Goal: Task Accomplishment & Management: Use online tool/utility

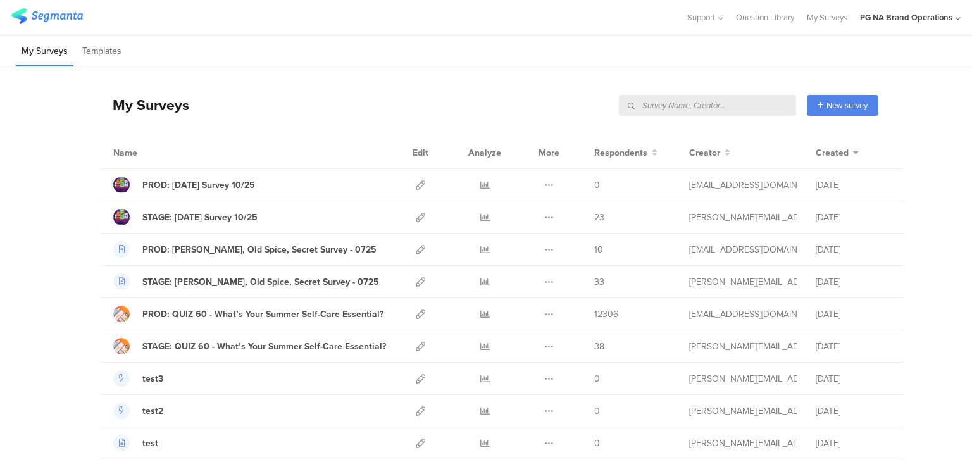
click at [724, 97] on input "text" at bounding box center [707, 105] width 177 height 21
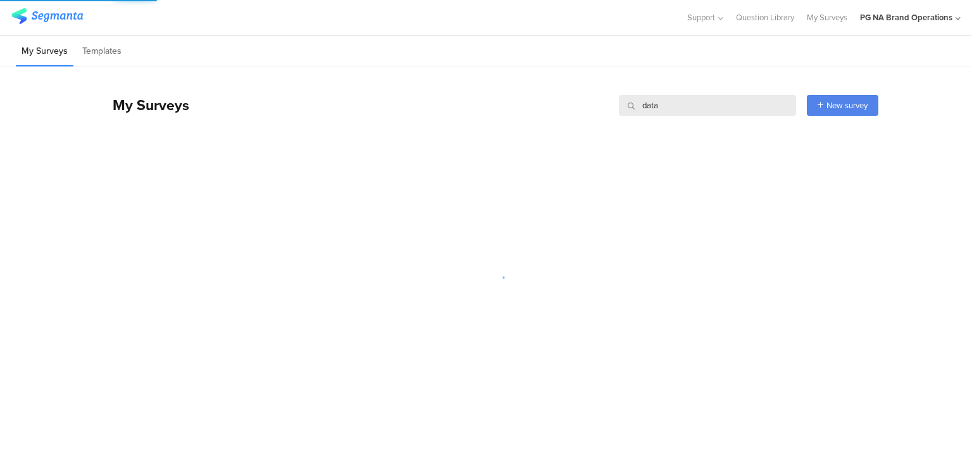
click at [658, 115] on input "data" at bounding box center [707, 105] width 177 height 21
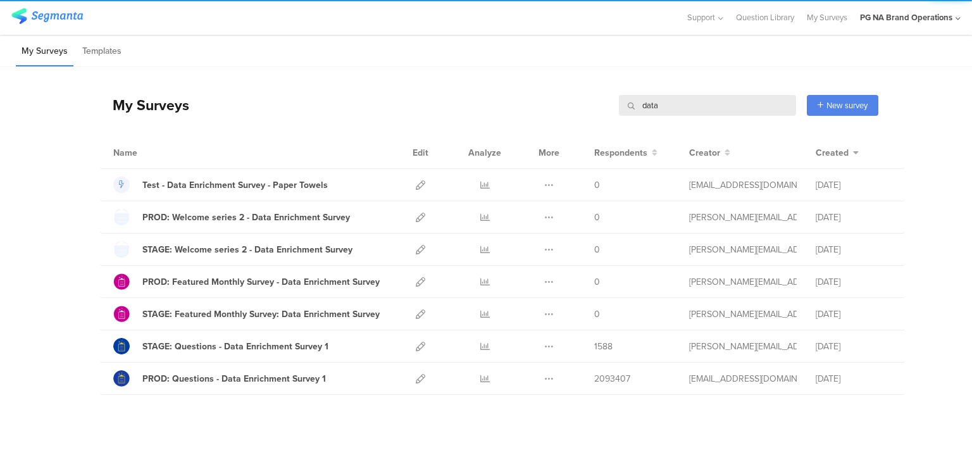
click at [658, 115] on input "data" at bounding box center [707, 105] width 177 height 21
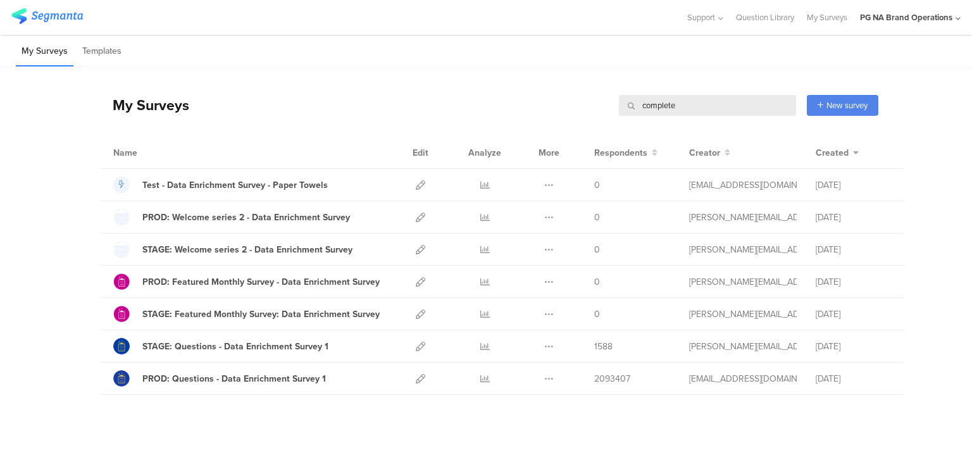
type input "complete"
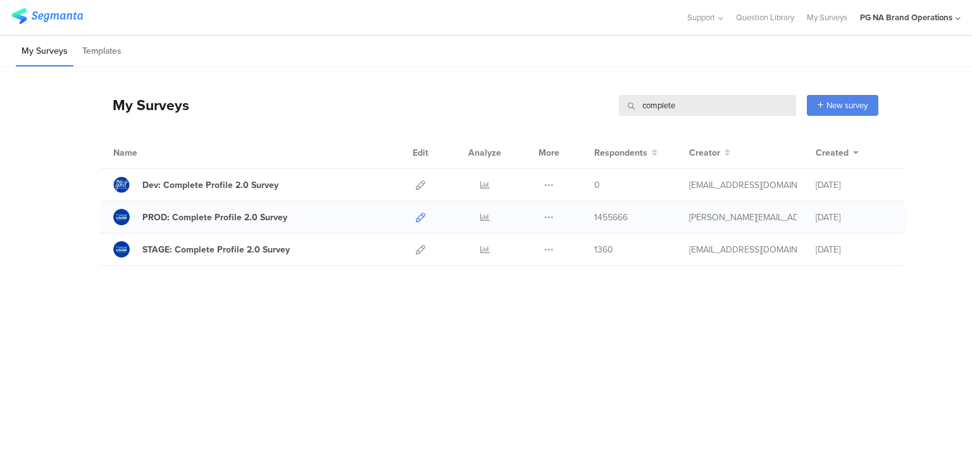
click at [422, 220] on icon at bounding box center [420, 217] width 9 height 9
click at [663, 106] on input "complete" at bounding box center [707, 105] width 177 height 21
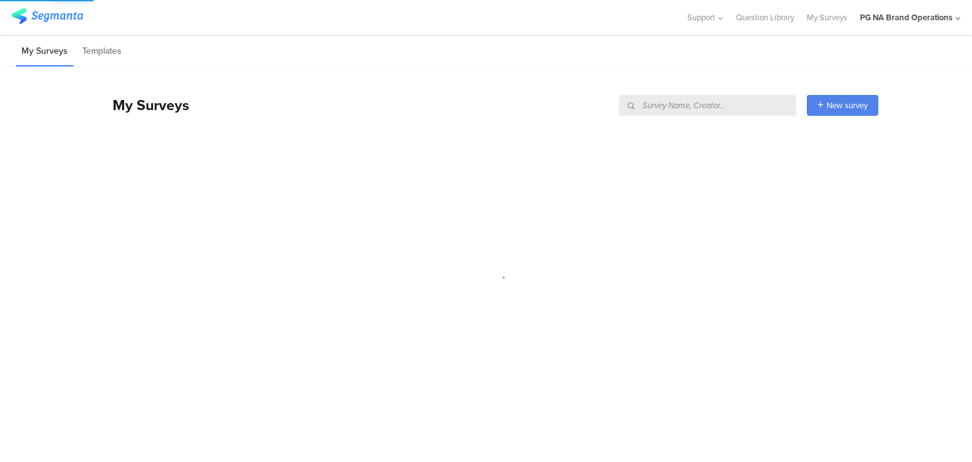
click at [429, 97] on div "My Surveys New survey Start from scratch Choose from templates" at bounding box center [489, 105] width 779 height 51
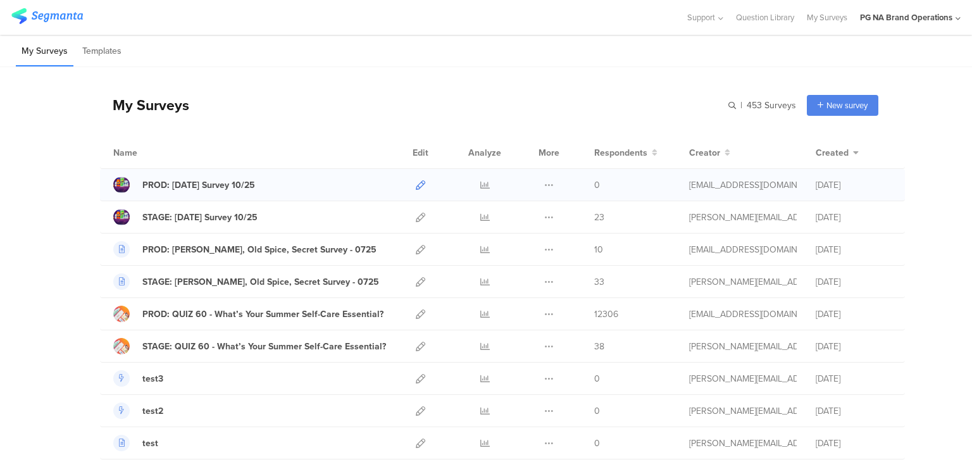
click at [416, 182] on icon at bounding box center [420, 184] width 9 height 9
click at [416, 215] on icon at bounding box center [420, 217] width 9 height 9
click at [744, 110] on input "text" at bounding box center [707, 105] width 177 height 21
type input "data"
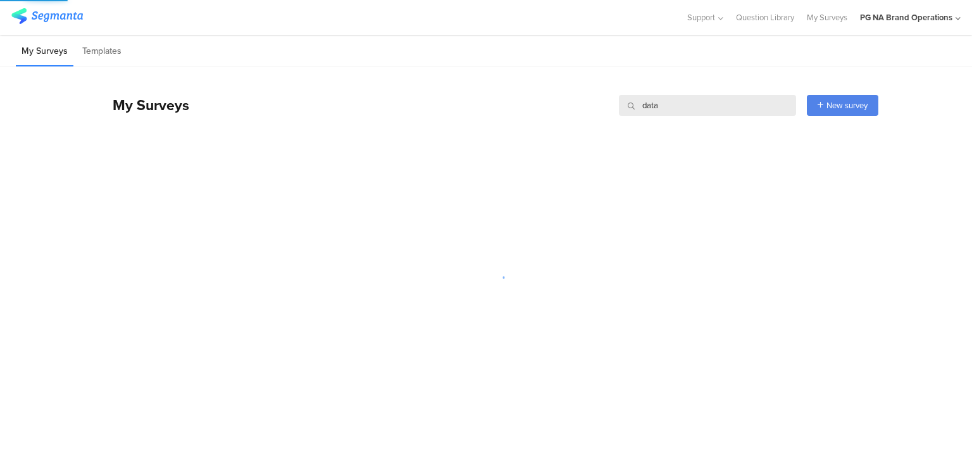
click at [453, 102] on div "My Surveys data data New survey Start from scratch Choose from templates" at bounding box center [489, 105] width 779 height 51
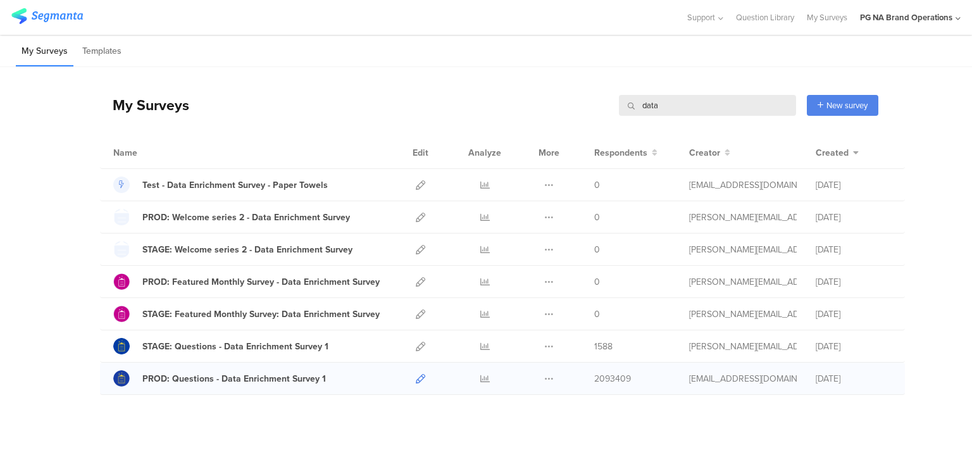
click at [416, 377] on icon at bounding box center [420, 378] width 9 height 9
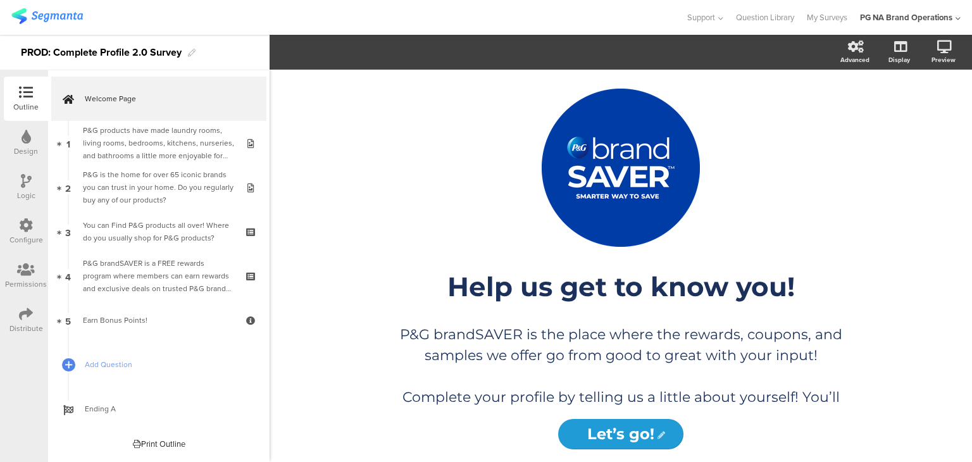
click at [22, 215] on div "Configure" at bounding box center [26, 232] width 44 height 44
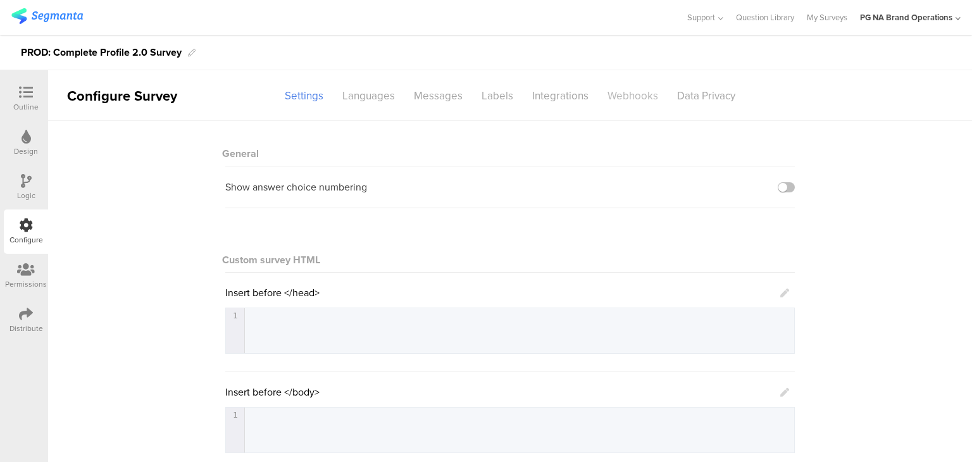
click at [625, 97] on div "Webhooks" at bounding box center [633, 96] width 70 height 22
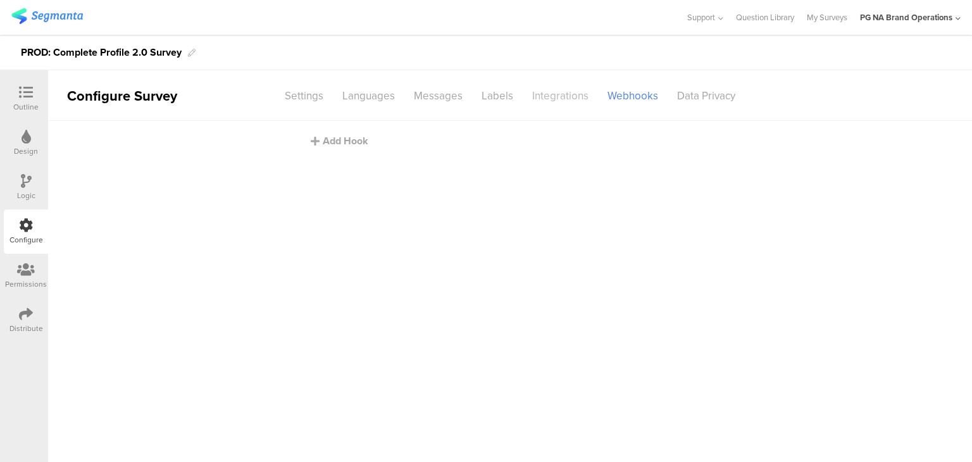
click at [549, 95] on div "Integrations" at bounding box center [560, 96] width 75 height 22
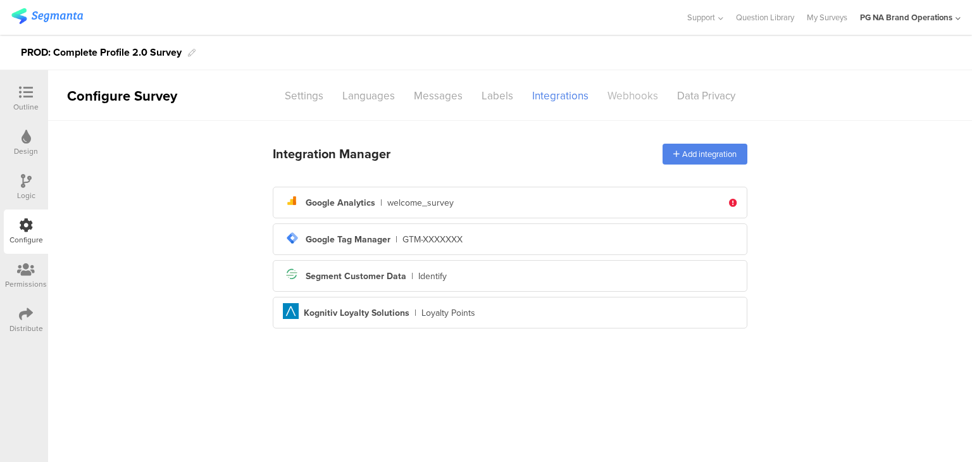
click at [618, 94] on div "Webhooks" at bounding box center [633, 96] width 70 height 22
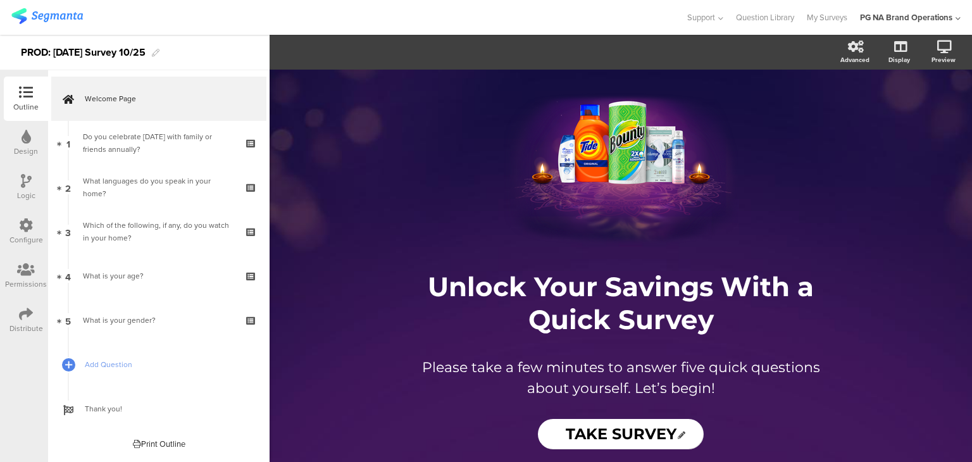
click at [29, 236] on div "Configure" at bounding box center [26, 239] width 34 height 11
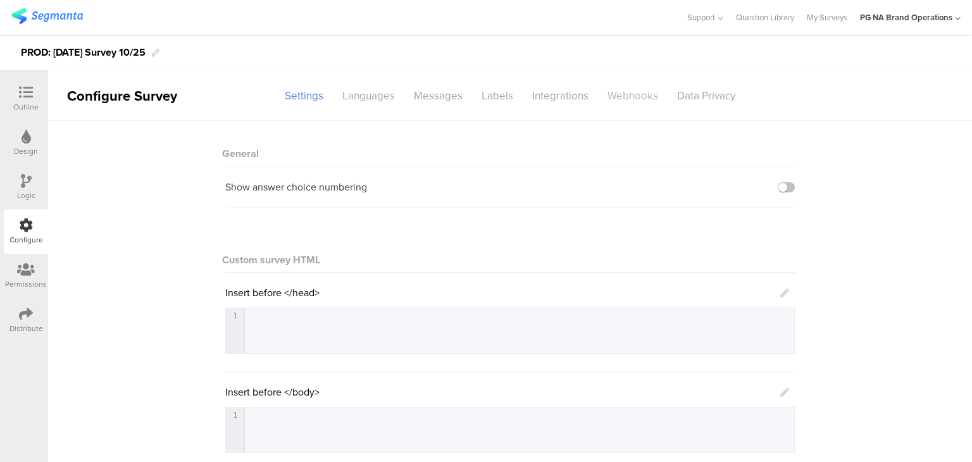
click at [615, 85] on div "Webhooks" at bounding box center [633, 96] width 70 height 22
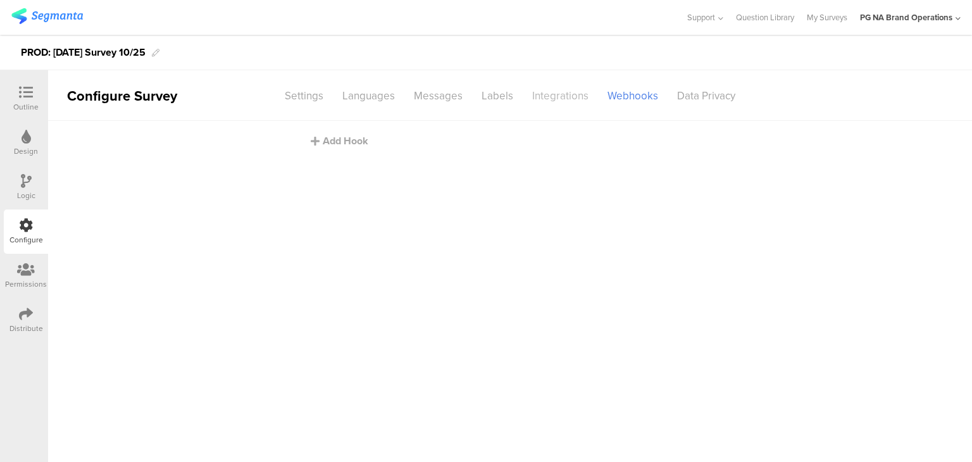
click at [544, 85] on div "Integrations" at bounding box center [560, 96] width 75 height 22
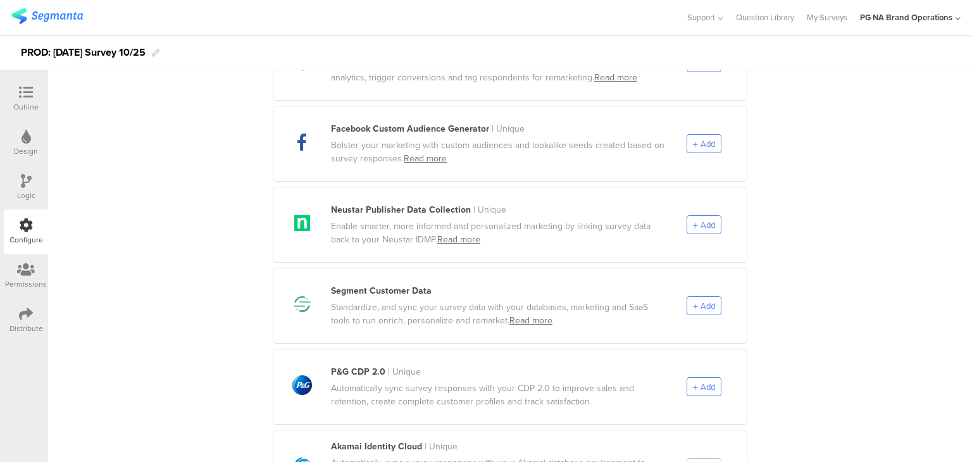
scroll to position [534, 0]
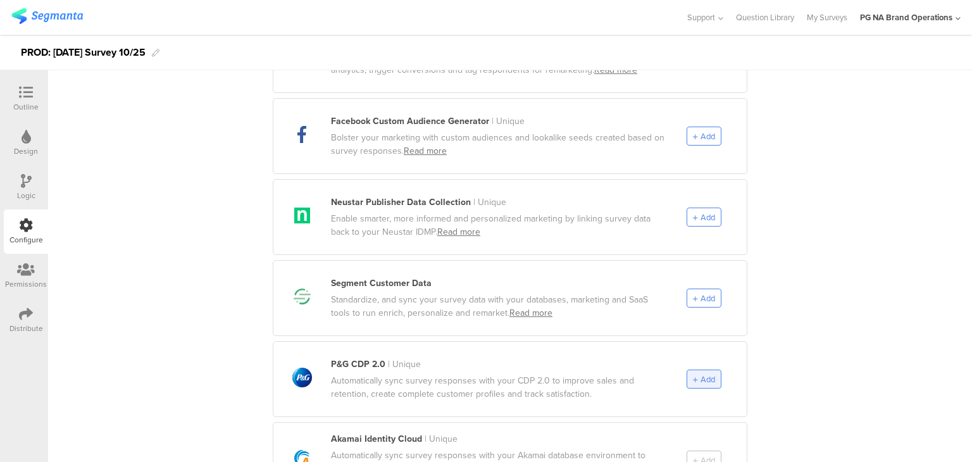
click at [701, 373] on span "Add" at bounding box center [708, 379] width 15 height 12
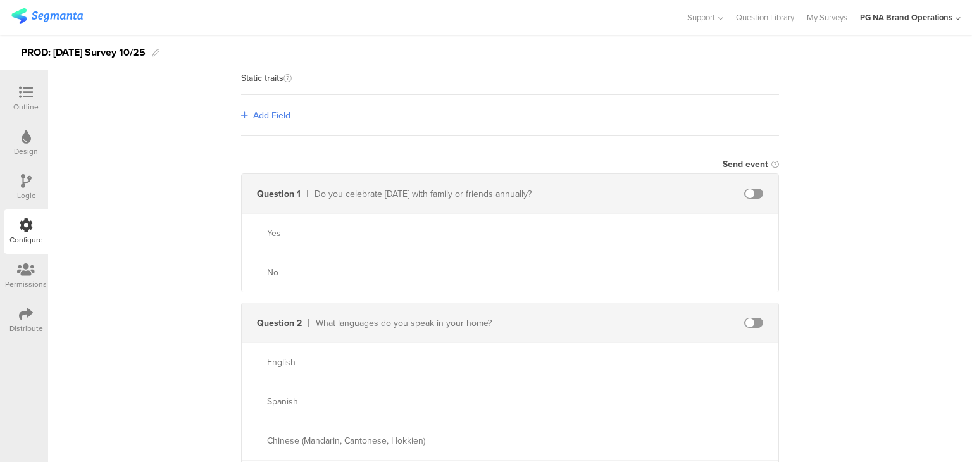
scroll to position [0, 0]
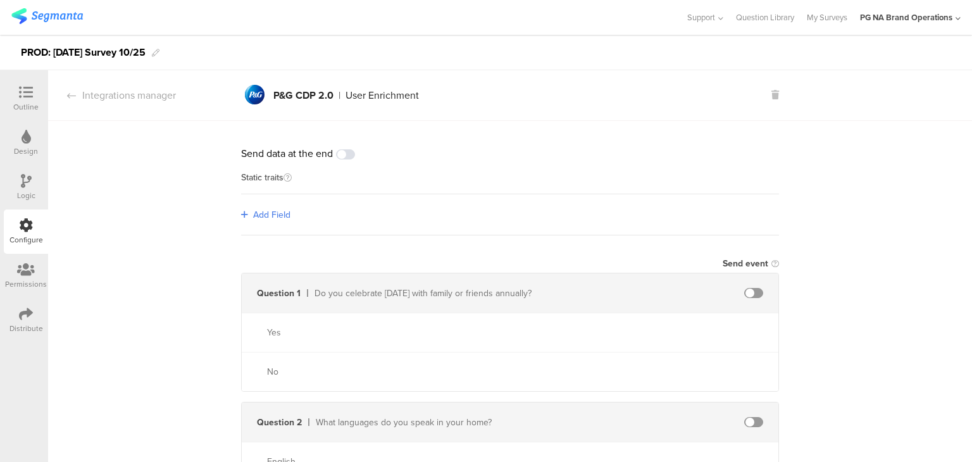
click at [263, 210] on span "Add Field" at bounding box center [271, 214] width 37 height 13
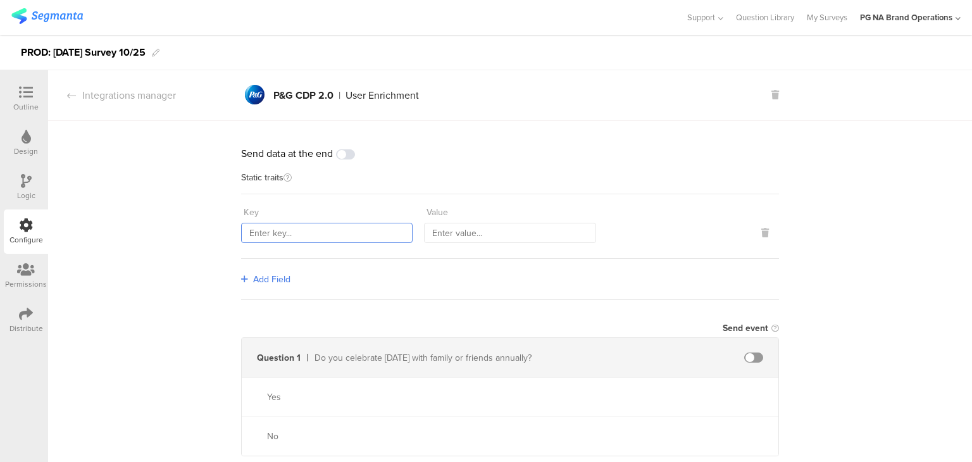
click at [314, 229] on input "text" at bounding box center [327, 233] width 172 height 20
paste input "countryCode"
type input "countryCode"
type input "USA"
click at [260, 282] on span "Add Field" at bounding box center [271, 279] width 37 height 13
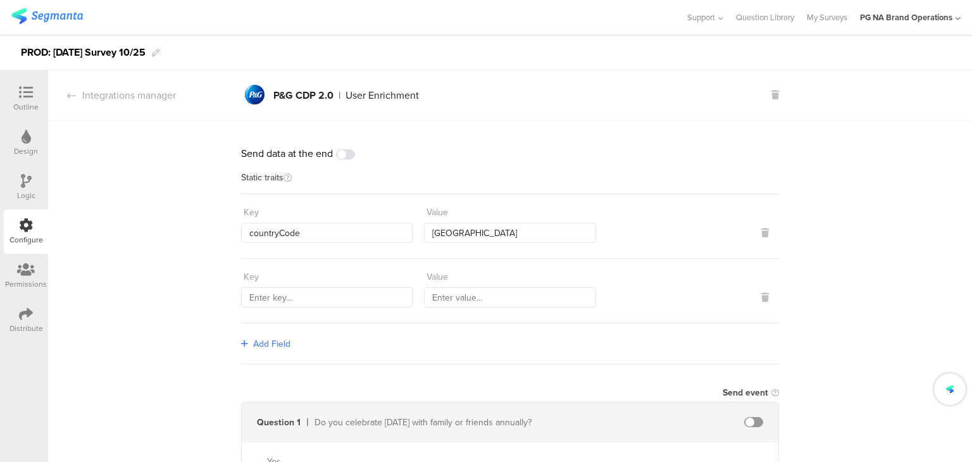
click at [261, 336] on div "Add Field" at bounding box center [510, 343] width 538 height 41
click at [260, 338] on span "Add Field" at bounding box center [271, 343] width 37 height 13
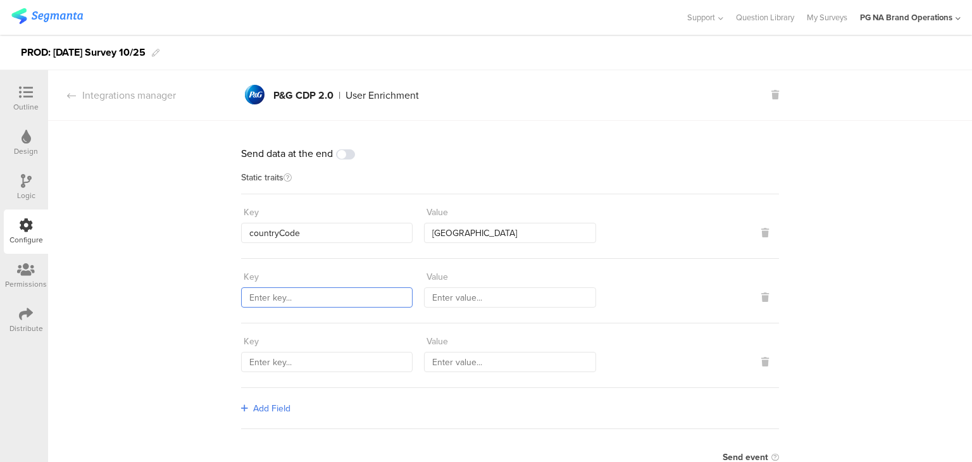
click at [337, 299] on input "text" at bounding box center [327, 297] width 172 height 20
paste input "marketingProgramNumber"
type input "marketingProgramNumber"
type input "115"
click at [296, 353] on input "text" at bounding box center [327, 362] width 172 height 20
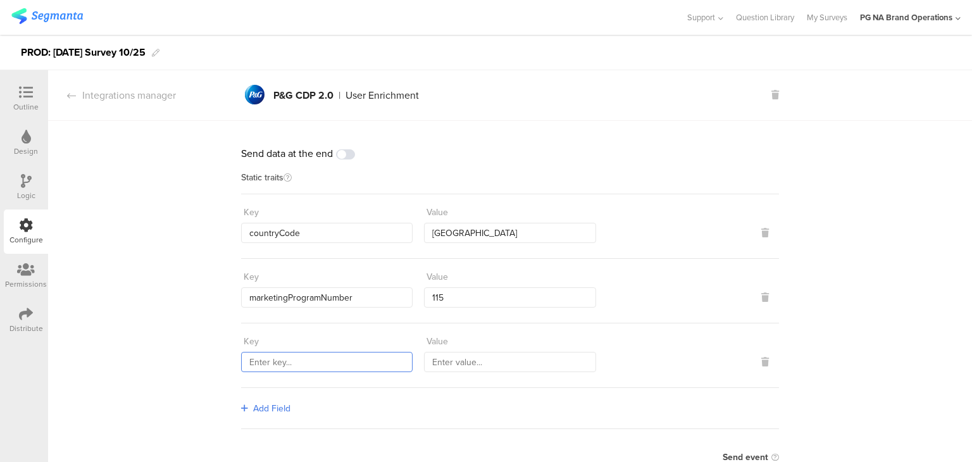
paste input "sourceId"
type input "sourceId"
click at [473, 353] on input "text" at bounding box center [510, 362] width 172 height 20
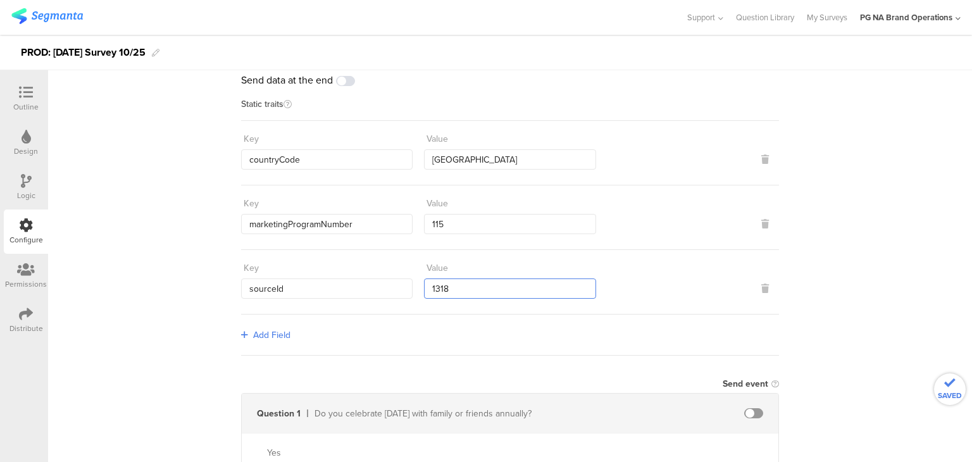
type input "1318"
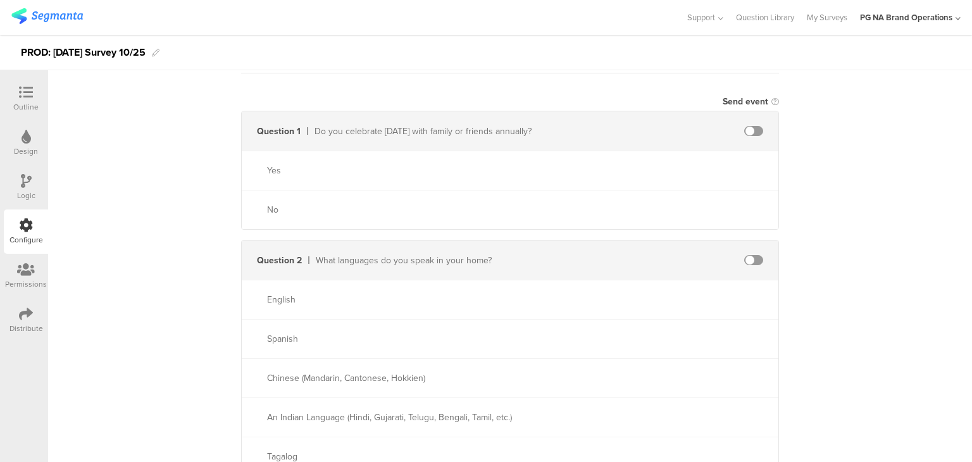
scroll to position [358, 0]
click at [474, 125] on div "Do you celebrate [DATE] with family or friends annually?" at bounding box center [430, 128] width 230 height 13
click at [474, 125] on div "Do you celebrate Diwali with family or friends annually?" at bounding box center [430, 128] width 230 height 13
copy div "Do you celebrate Diwali with family or friends annually?"
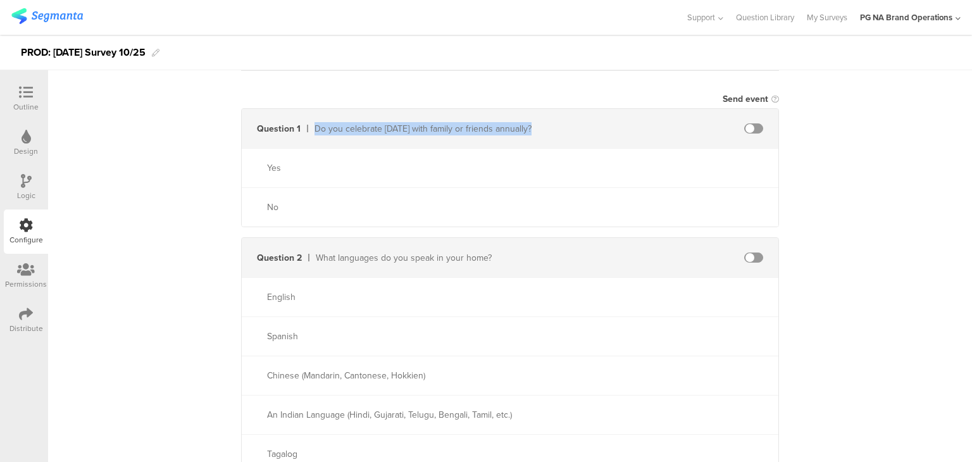
click at [453, 254] on div "What languages do you speak in your home?" at bounding box center [430, 257] width 229 height 13
click at [458, 279] on div "English" at bounding box center [510, 296] width 537 height 39
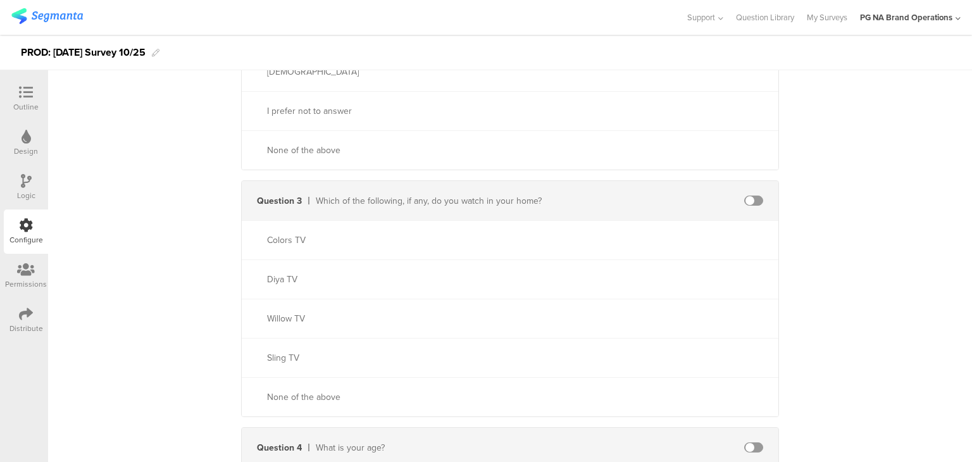
scroll to position [858, 0]
click at [428, 203] on div "Which of the following, if any, do you watch in your home?" at bounding box center [430, 200] width 229 height 13
copy div "Which of the following, if any, do you watch in your home?"
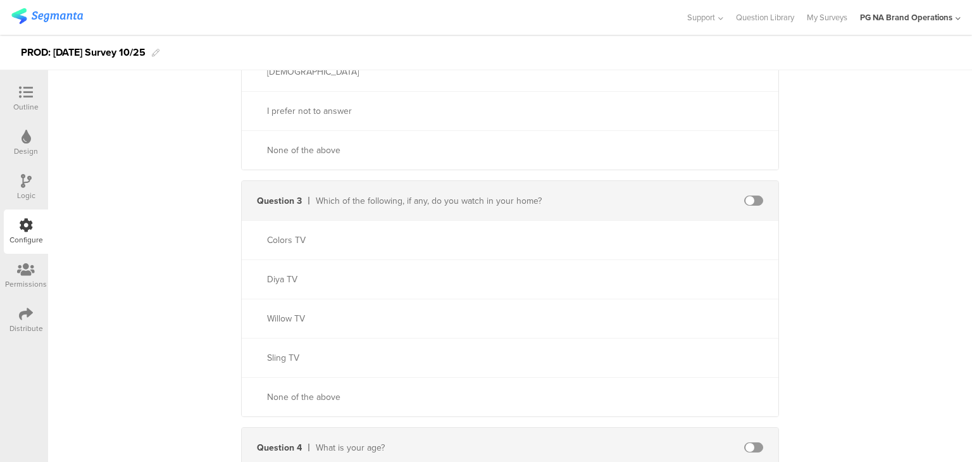
click at [262, 247] on div "Colors TV" at bounding box center [510, 239] width 537 height 39
click at [268, 244] on div "Colors TV" at bounding box center [405, 240] width 277 height 13
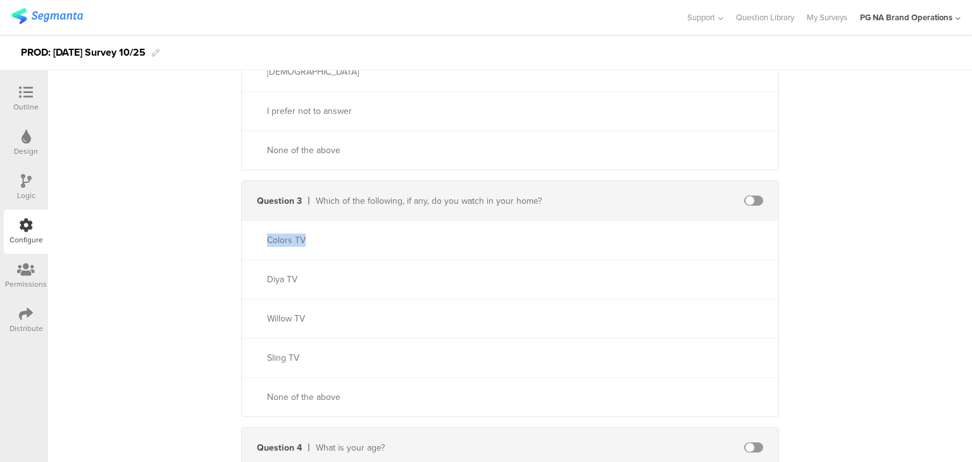
copy div "Colors TV"
click at [275, 279] on div "Diya TV" at bounding box center [405, 279] width 277 height 13
copy div "Diya TV"
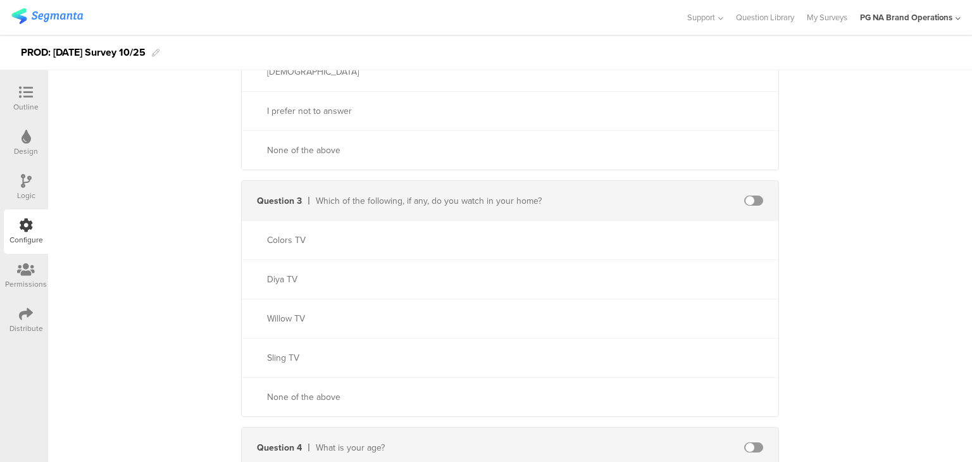
click at [283, 310] on div "Willow TV" at bounding box center [510, 318] width 537 height 39
copy div "Willow TV"
click at [282, 358] on div "Sling TV" at bounding box center [405, 357] width 277 height 13
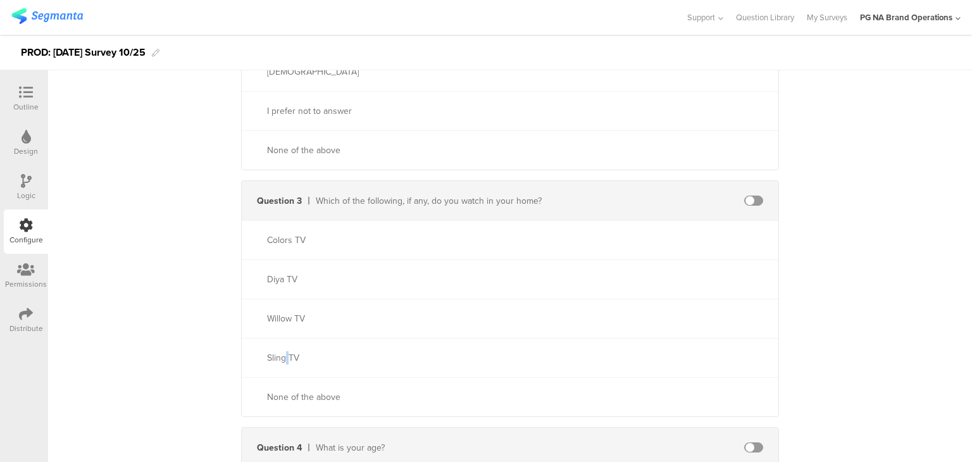
click at [282, 358] on div "Sling TV" at bounding box center [405, 357] width 277 height 13
copy div "Sling TV"
click at [294, 397] on div "None of the above" at bounding box center [405, 397] width 277 height 13
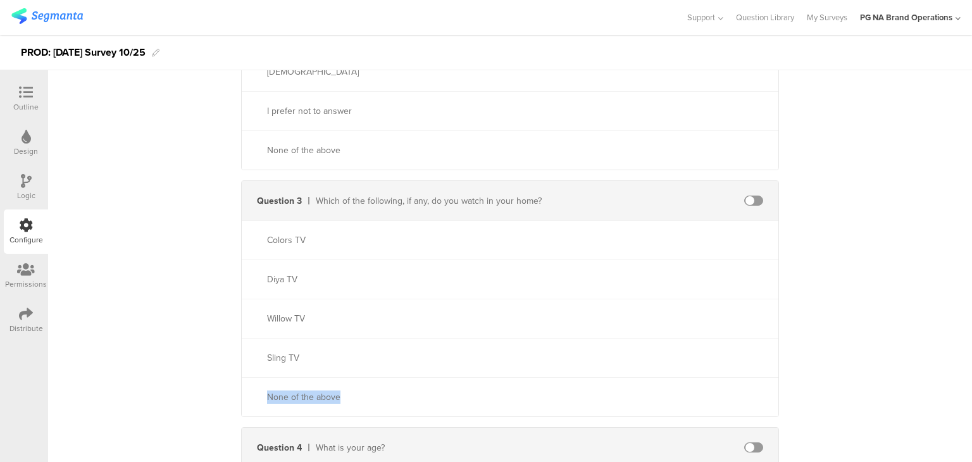
click at [294, 397] on div "None of the above" at bounding box center [405, 397] width 277 height 13
copy div "None of the above"
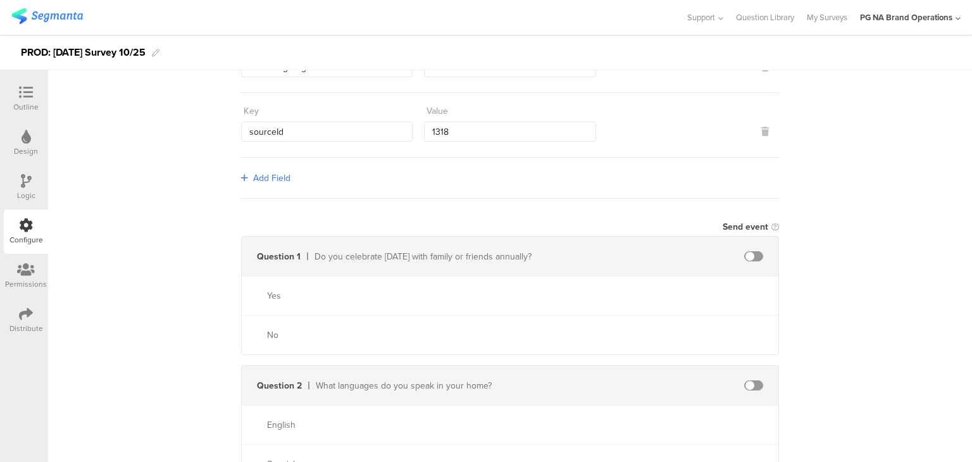
scroll to position [230, 0]
click at [687, 254] on div at bounding box center [677, 257] width 204 height 10
click at [755, 260] on span at bounding box center [753, 257] width 19 height 10
click at [646, 255] on input "text" at bounding box center [644, 257] width 139 height 20
type input "91077"
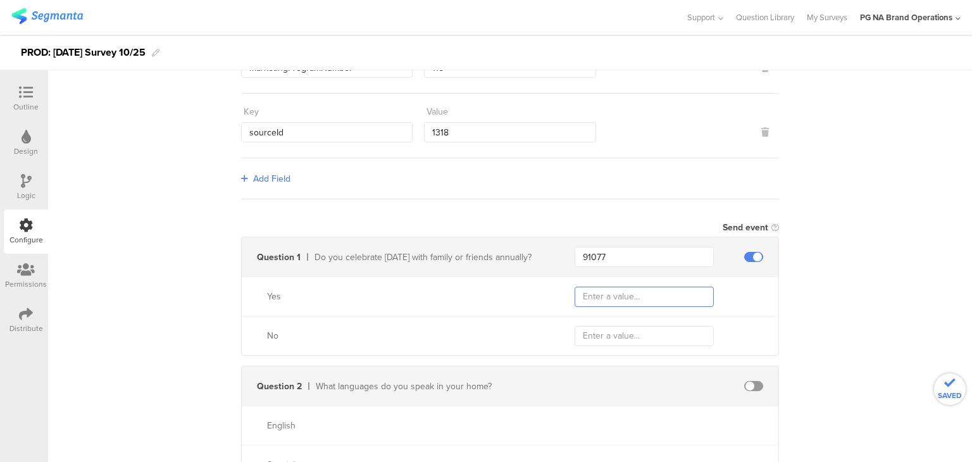
click at [585, 294] on input "text" at bounding box center [644, 297] width 139 height 20
type input "Yes"
type input "No"
click at [772, 373] on div "Question 2 What languages do you speak in your home?" at bounding box center [510, 386] width 537 height 39
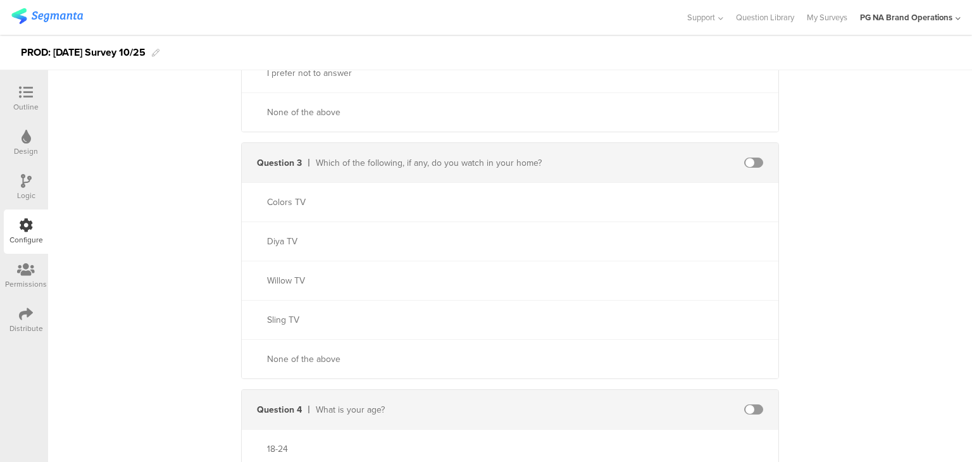
scroll to position [900, 0]
click at [751, 158] on span at bounding box center [753, 159] width 19 height 10
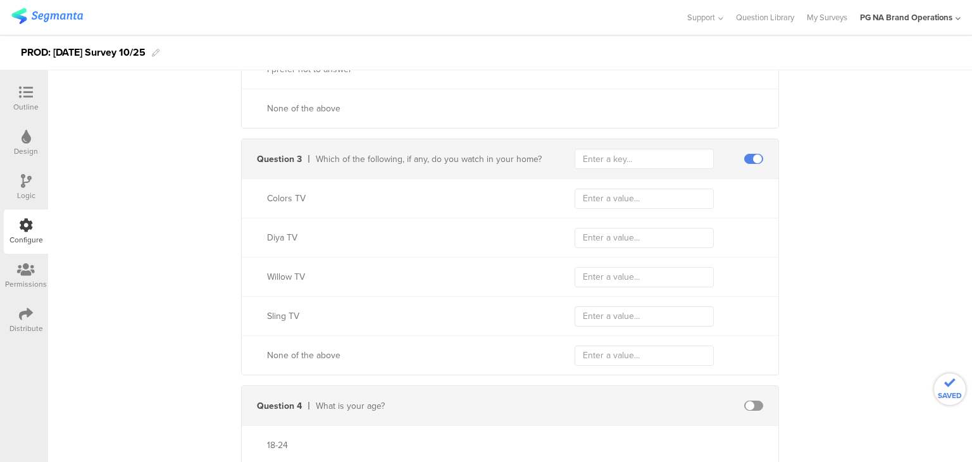
click at [272, 203] on div "Colors TV" at bounding box center [405, 198] width 277 height 13
copy div "Colors TV"
click at [618, 193] on input "text" at bounding box center [644, 199] width 139 height 20
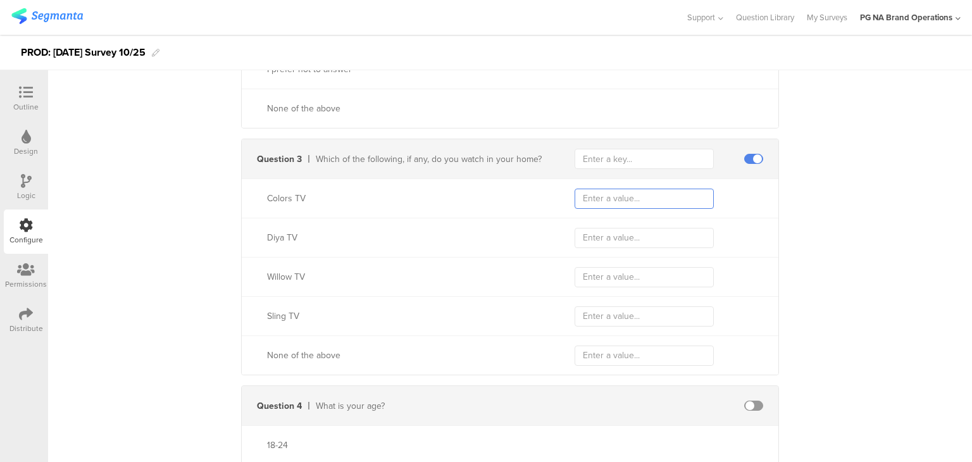
paste input "Colors TV"
type input "Colors TV"
click at [277, 229] on div "Diya TV" at bounding box center [510, 237] width 537 height 39
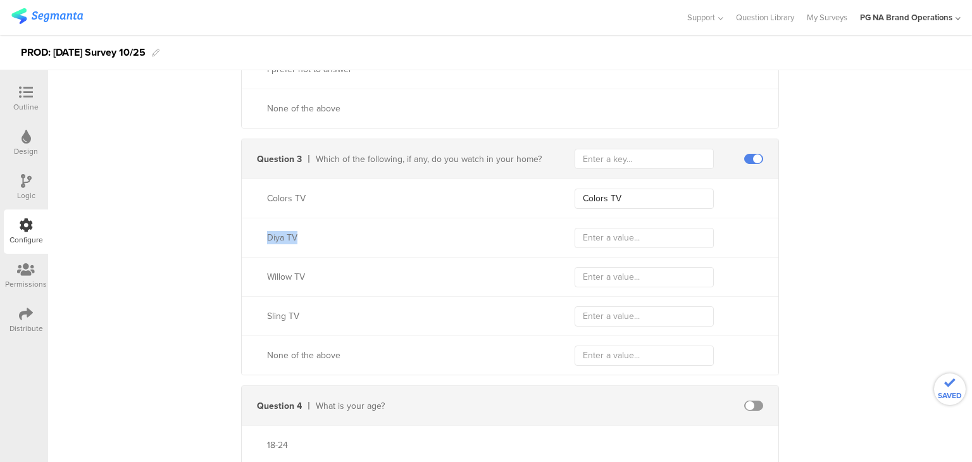
copy div "Diya TV"
click at [587, 229] on input "text" at bounding box center [644, 238] width 139 height 20
paste input "Diya TV"
type input "Diya TV"
click at [282, 273] on div "Willow TV" at bounding box center [405, 276] width 277 height 13
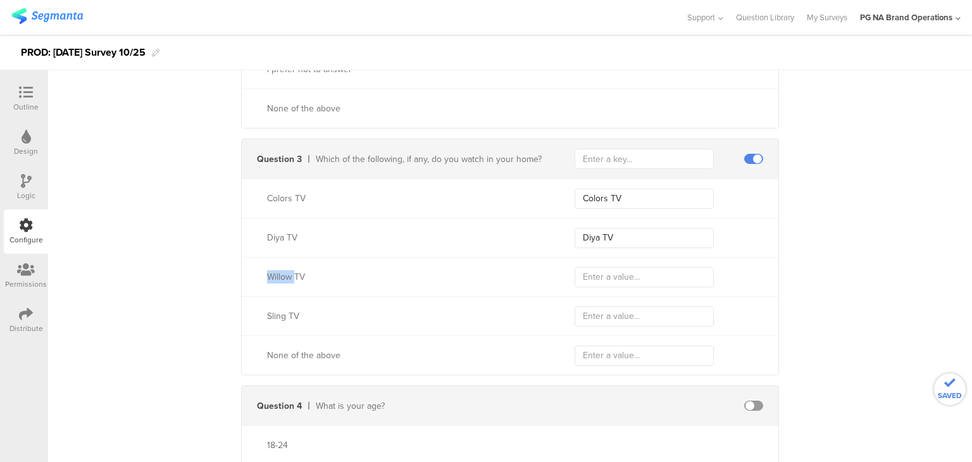
click at [282, 273] on div "Willow TV" at bounding box center [405, 276] width 277 height 13
copy div "Willow TV"
click at [603, 280] on input "text" at bounding box center [644, 277] width 139 height 20
paste input "Willow TV"
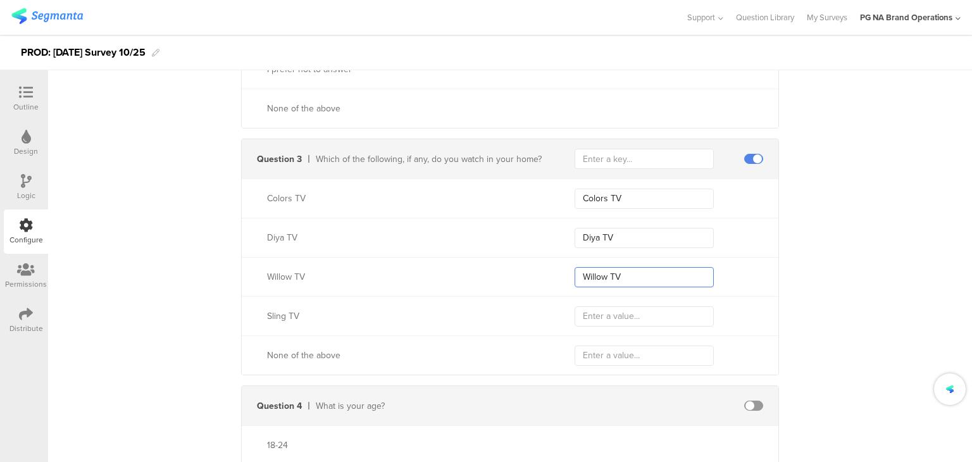
type input "Willow TV"
click at [280, 311] on div "Sling TV" at bounding box center [405, 316] width 277 height 13
click at [585, 315] on input "text" at bounding box center [644, 316] width 139 height 20
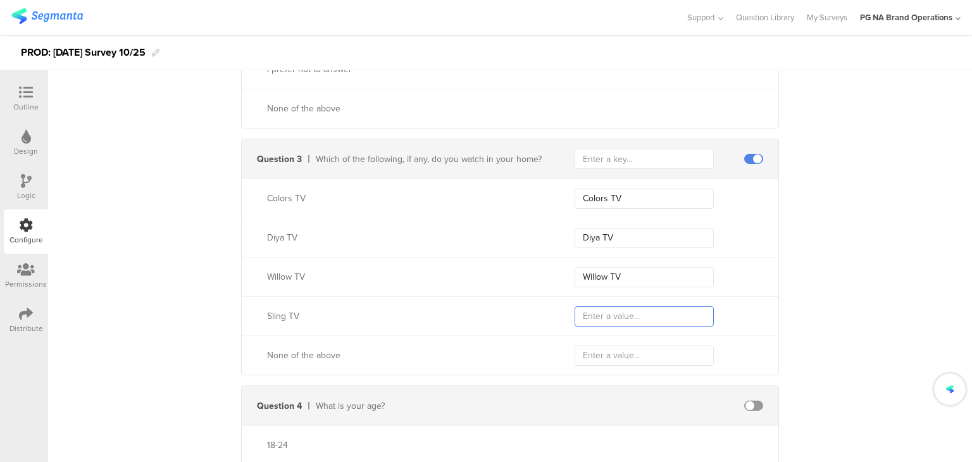
paste input "Sling TV"
type input "Sling TV"
click at [285, 356] on div "None of the above" at bounding box center [405, 355] width 277 height 13
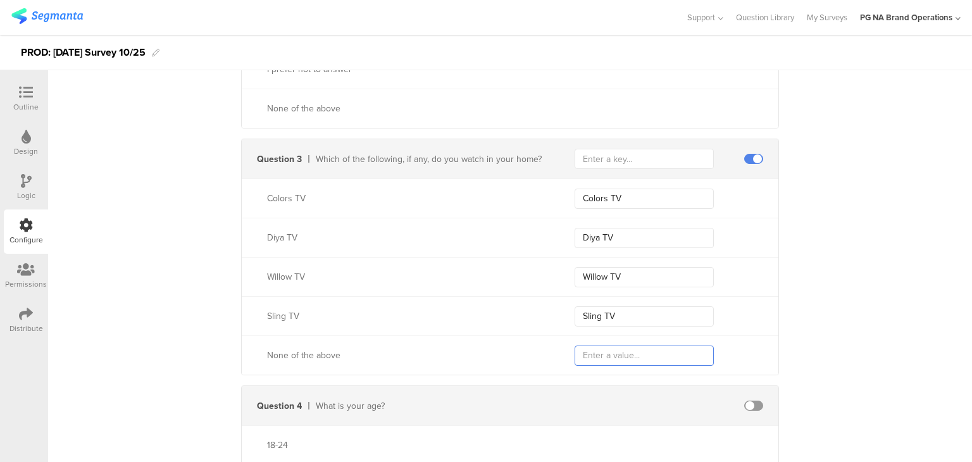
click at [617, 351] on input "text" at bounding box center [644, 356] width 139 height 20
paste input "None of the above"
type input "None of the above"
click at [636, 158] on input "text" at bounding box center [644, 159] width 139 height 20
type input "9109"
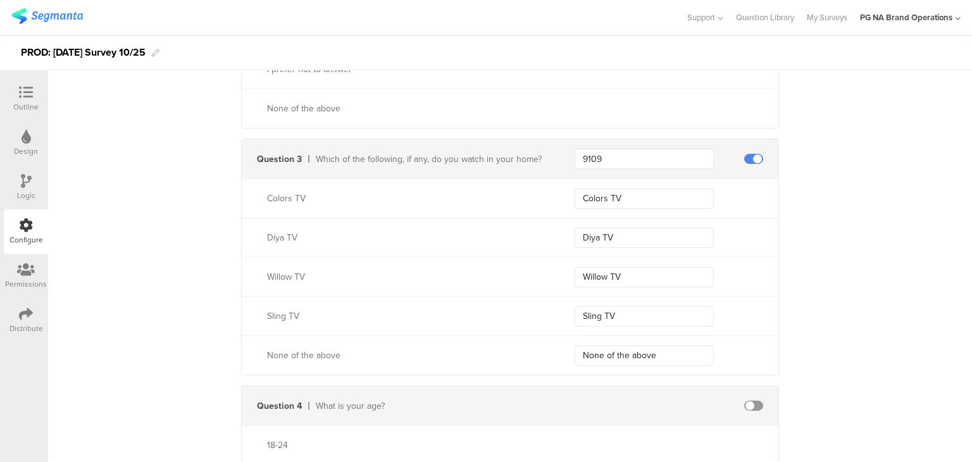
click at [792, 217] on div "Send data at the end Static traits Key countryCode Value USA Key marketingProgr…" at bounding box center [510, 95] width 924 height 1748
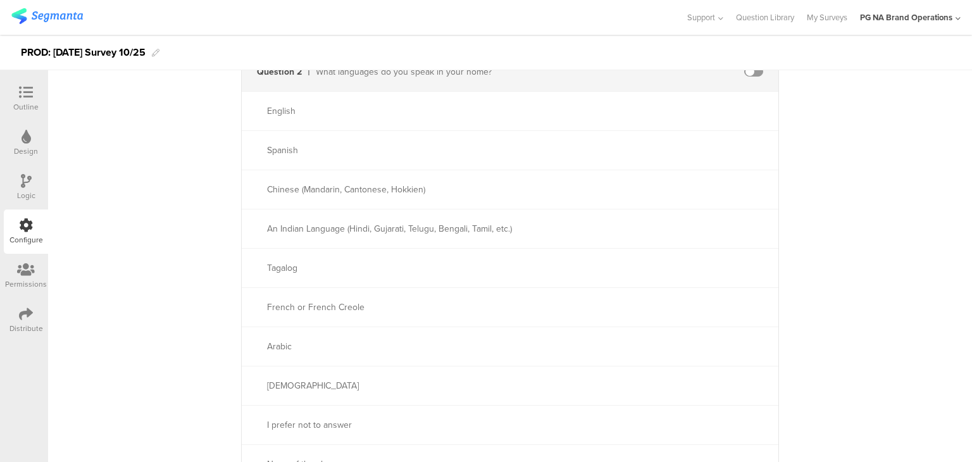
scroll to position [544, 0]
click at [579, 241] on div "An Indian Language (Hindi, Gujarati, Telugu, Bengali, Tamil, etc.)" at bounding box center [510, 229] width 537 height 39
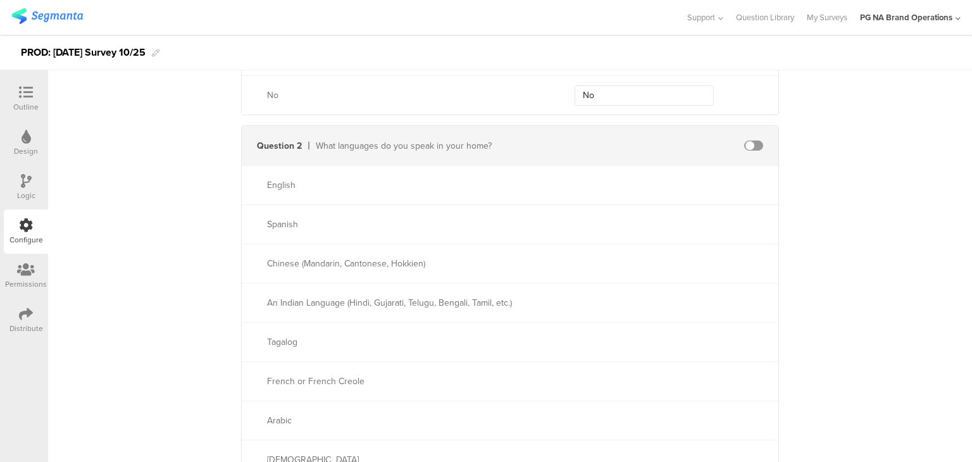
click at [751, 142] on span at bounding box center [753, 146] width 19 height 10
click at [647, 145] on input "text" at bounding box center [644, 145] width 139 height 20
paste input "5223"
type input "5223"
click at [269, 186] on div "English" at bounding box center [405, 185] width 277 height 13
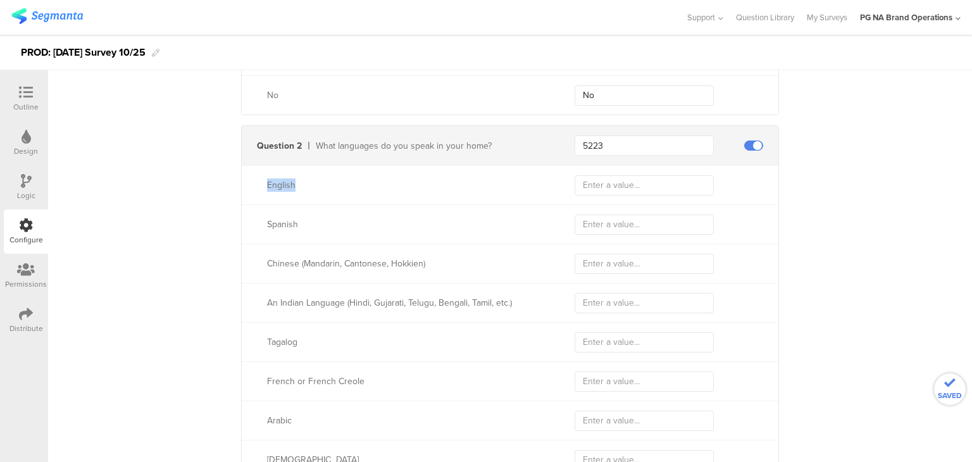
click at [269, 186] on div "English" at bounding box center [405, 185] width 277 height 13
click at [610, 185] on input "text" at bounding box center [644, 185] width 139 height 20
paste input "English"
type input "English"
click at [271, 223] on div "Spanish" at bounding box center [405, 224] width 277 height 13
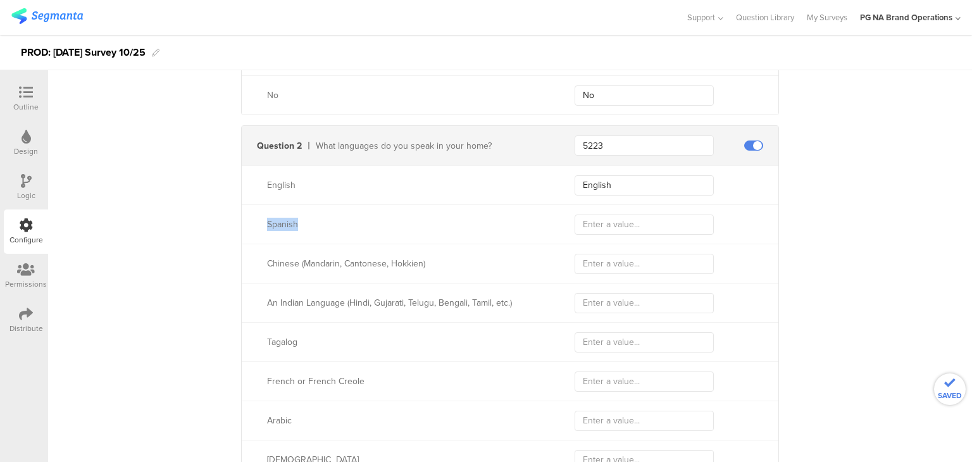
click at [271, 223] on div "Spanish" at bounding box center [405, 224] width 277 height 13
click at [613, 216] on input "text" at bounding box center [644, 225] width 139 height 20
paste input "Spanish"
type input "Spanish"
click at [318, 262] on div "Chinese (Mandarin, Cantonese, Hokkien)" at bounding box center [405, 263] width 277 height 13
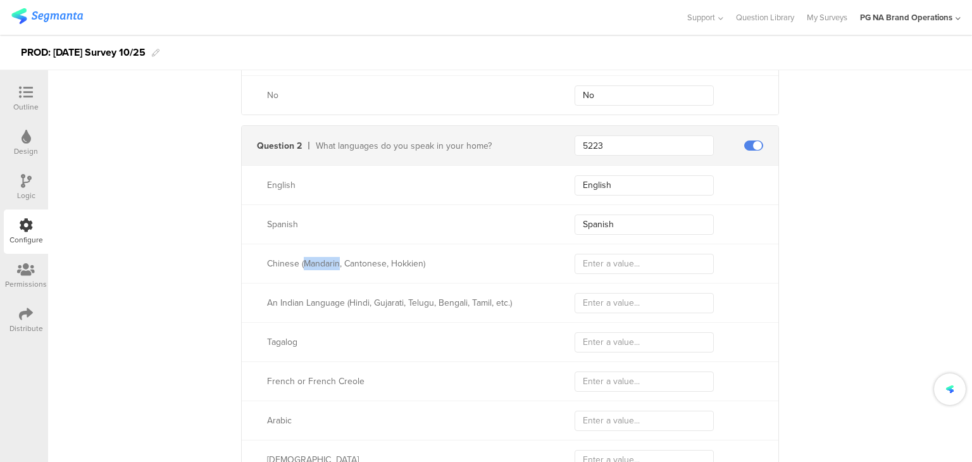
click at [318, 262] on div "Chinese (Mandarin, Cantonese, Hokkien)" at bounding box center [405, 263] width 277 height 13
click at [621, 278] on div "Chinese (Mandarin, Cantonese, Hokkien)" at bounding box center [510, 263] width 537 height 39
click at [610, 270] on input "text" at bounding box center [644, 264] width 139 height 20
paste input "Chinese (Mandarin, Cantonese, Hokkien)"
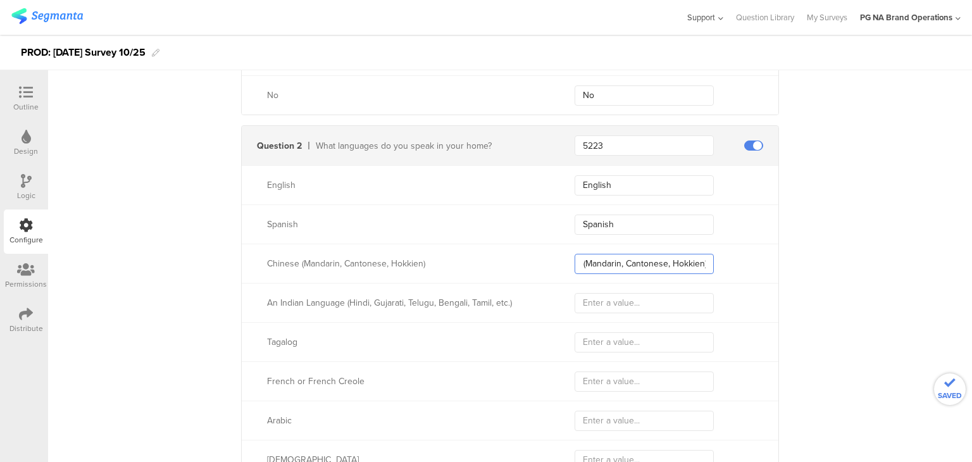
scroll to position [0, 0]
click at [625, 260] on input "Chinese (Mandarin, Cantonese, Hokkien)" at bounding box center [644, 264] width 139 height 20
paste input "or"
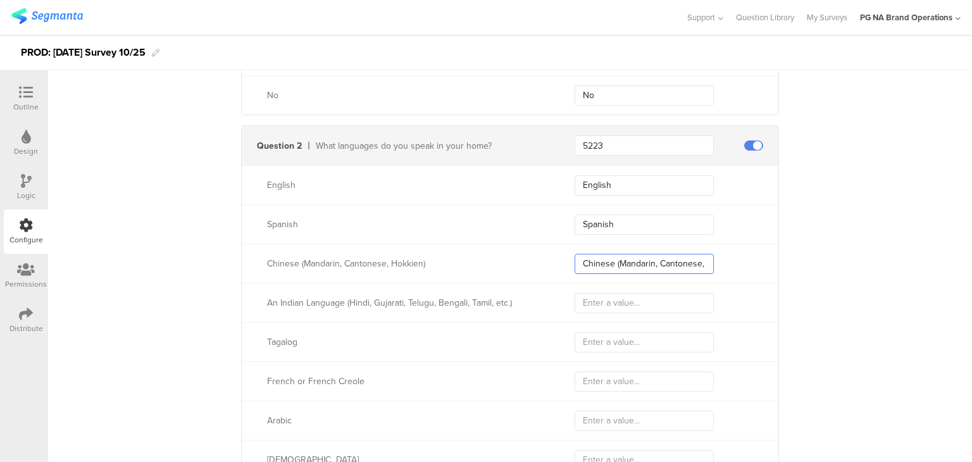
scroll to position [0, 45]
type input "Chinese (Mandarin, Cantonese, or Hokkien)"
click at [267, 339] on div "Tagalog" at bounding box center [405, 342] width 277 height 13
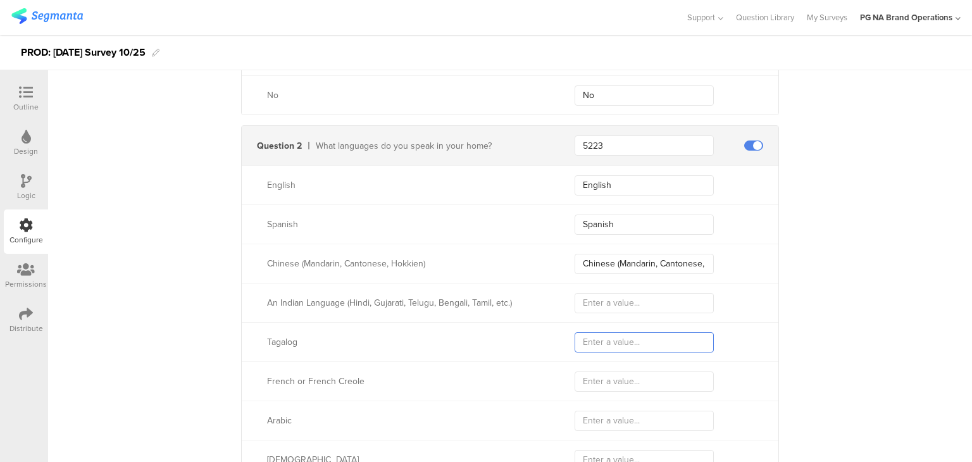
click at [610, 348] on input "text" at bounding box center [644, 342] width 139 height 20
paste input "Tagalog"
type input "Tagalog"
click at [326, 304] on div "An Indian Language (Hindi, Gujarati, Telugu, Bengali, Tamil, etc.)" at bounding box center [405, 302] width 277 height 13
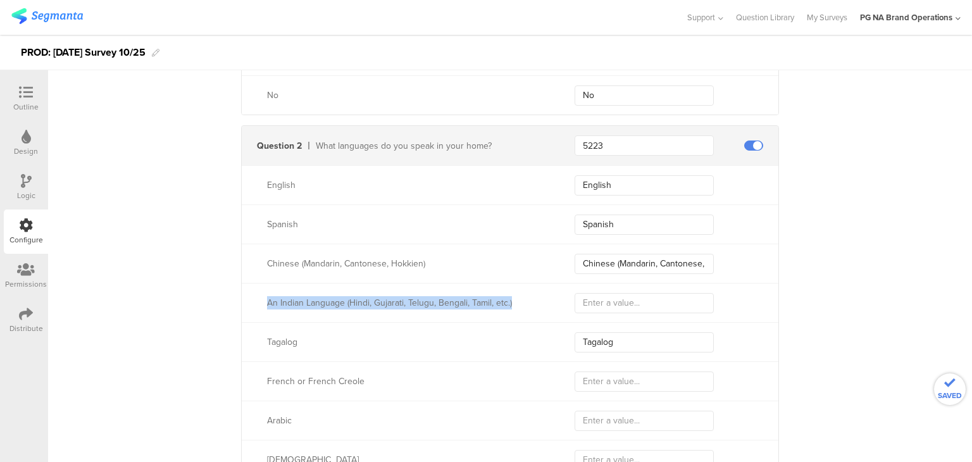
click at [326, 304] on div "An Indian Language (Hindi, Gujarati, Telugu, Bengali, Tamil, etc.)" at bounding box center [405, 302] width 277 height 13
click at [591, 298] on input "text" at bounding box center [644, 303] width 139 height 20
paste input "An Indian Language (Hindi, Gujarati, Telugu, Bengali, Tamil, etc.)"
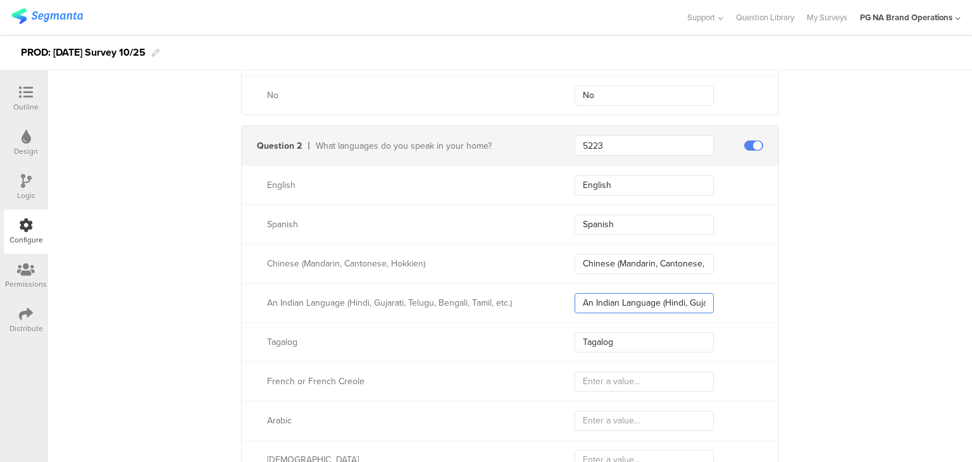
scroll to position [0, 122]
type input "An Indian Language (Hindi, Gujarati, Telugu, Bengali, Tamil, etc.)"
click at [299, 368] on div "French or French Creole" at bounding box center [510, 380] width 537 height 39
click at [318, 373] on div "French or French Creole" at bounding box center [510, 380] width 537 height 39
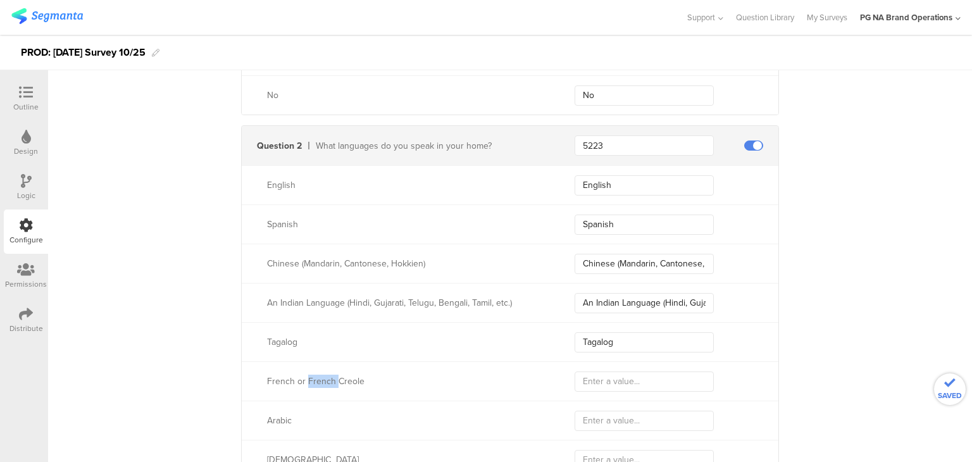
click at [318, 373] on div "French or French Creole" at bounding box center [510, 380] width 537 height 39
click at [602, 388] on input "text" at bounding box center [644, 382] width 139 height 20
paste input "French or French Creole"
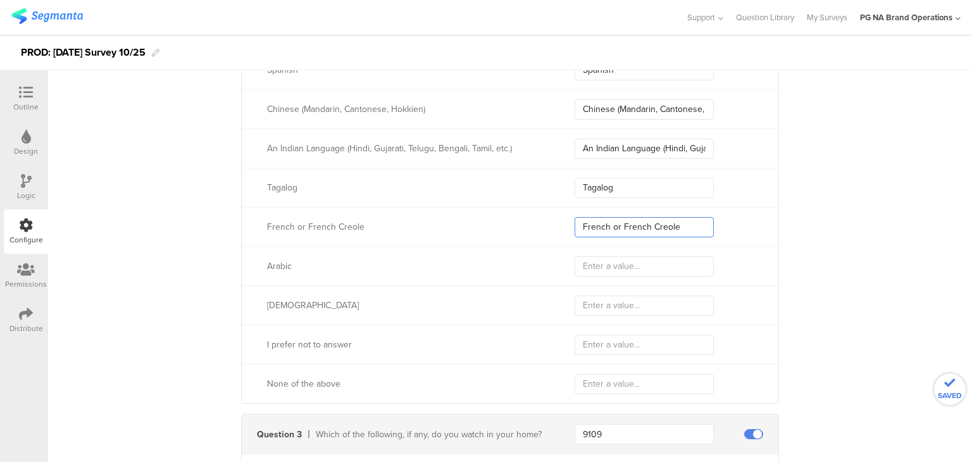
scroll to position [631, 0]
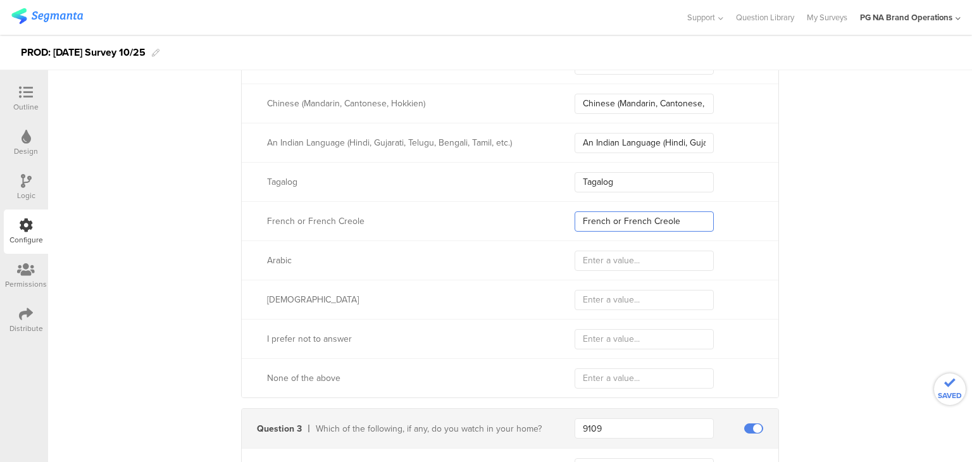
type input "French or French Creole"
click at [273, 258] on div "Arabic" at bounding box center [405, 260] width 277 height 13
click at [597, 253] on input "text" at bounding box center [644, 261] width 139 height 20
paste input "Arabic"
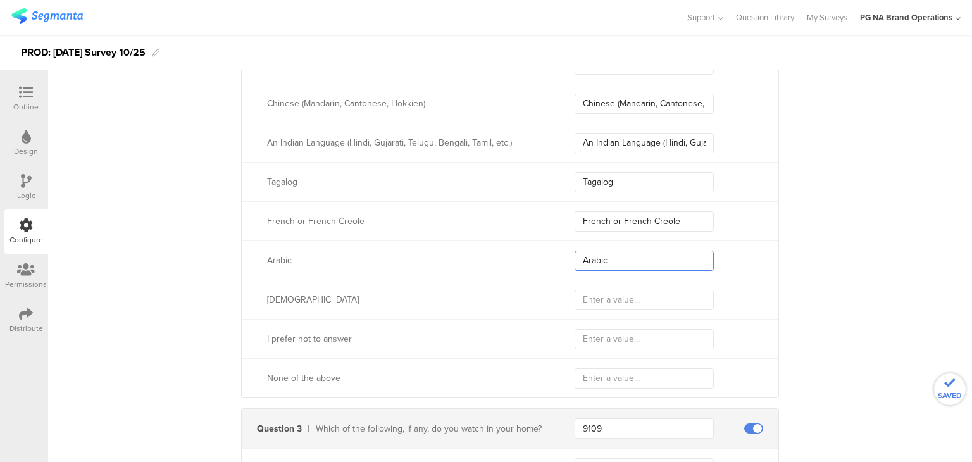
type input "Arabic"
click at [267, 296] on div "[DEMOGRAPHIC_DATA]" at bounding box center [405, 299] width 277 height 13
click at [592, 298] on input "text" at bounding box center [644, 300] width 139 height 20
paste input "[DEMOGRAPHIC_DATA]"
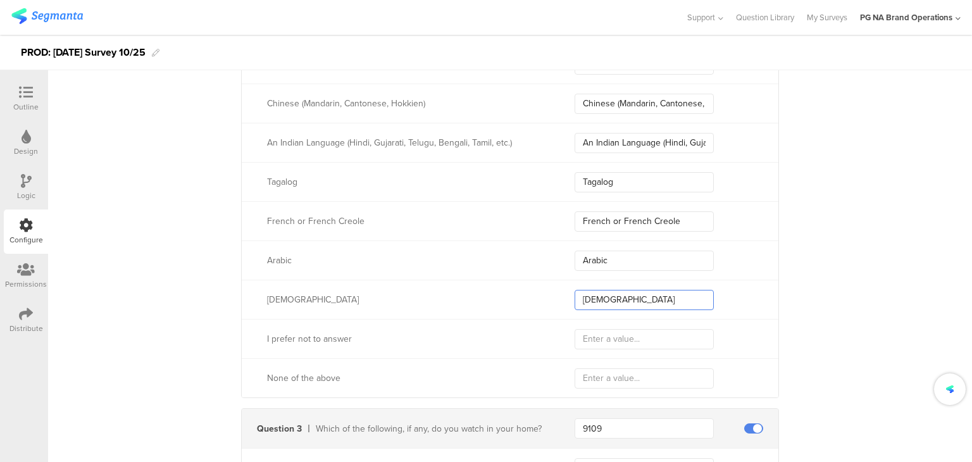
type input "[DEMOGRAPHIC_DATA]"
click at [303, 340] on div "I prefer not to answer" at bounding box center [405, 338] width 277 height 13
click at [608, 325] on div "I prefer not to answer" at bounding box center [510, 338] width 537 height 39
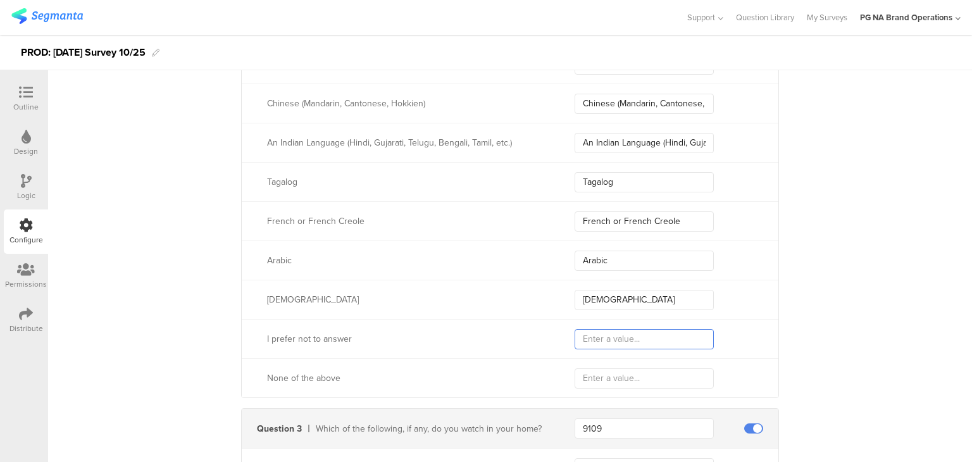
click at [603, 330] on input "text" at bounding box center [644, 339] width 139 height 20
paste input "I prefer not to answer"
type input "I prefer not to answer"
click at [316, 383] on div "None of the above" at bounding box center [405, 378] width 277 height 13
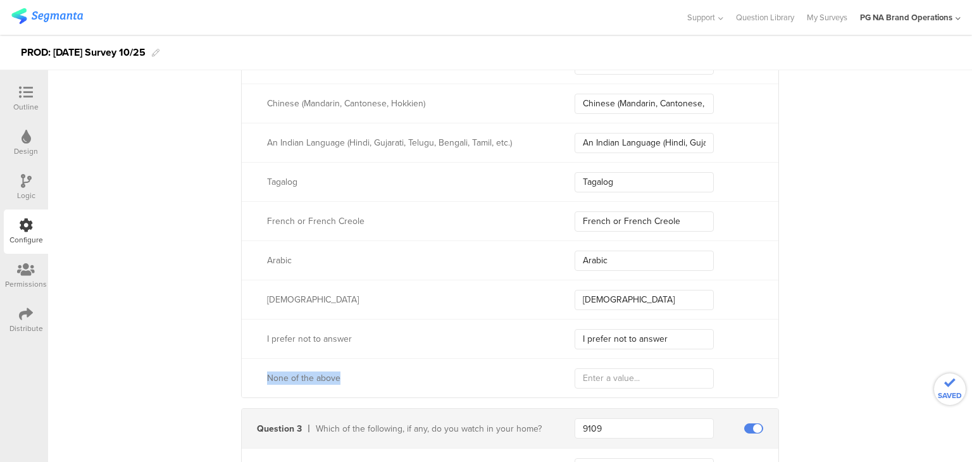
click at [316, 383] on div "None of the above" at bounding box center [405, 378] width 277 height 13
click at [606, 375] on input "text" at bounding box center [644, 378] width 139 height 20
paste input "None of the above"
type input "None of the above"
click at [492, 368] on div "None of the above None of the above" at bounding box center [510, 377] width 537 height 39
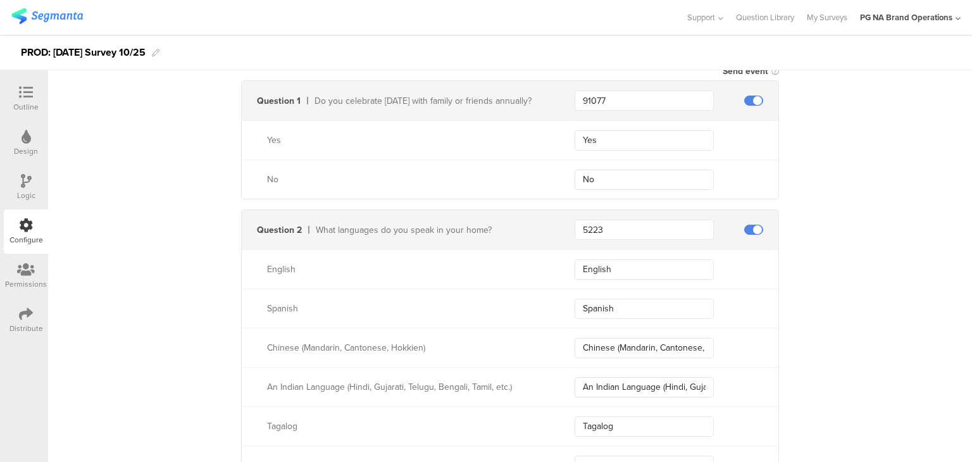
scroll to position [347, 0]
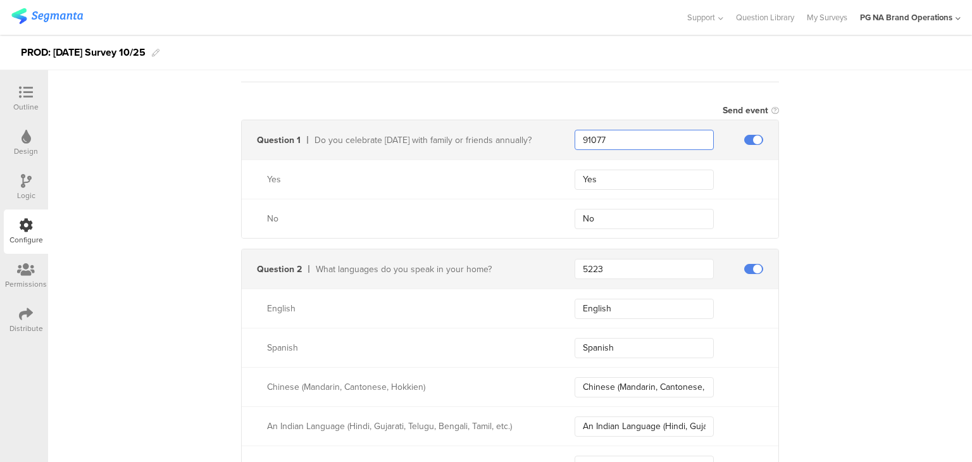
click at [605, 135] on input "91077" at bounding box center [644, 140] width 139 height 20
type input "9107"
click at [622, 182] on input "Yes" at bounding box center [644, 180] width 139 height 20
click at [443, 173] on div "Yes" at bounding box center [405, 179] width 277 height 13
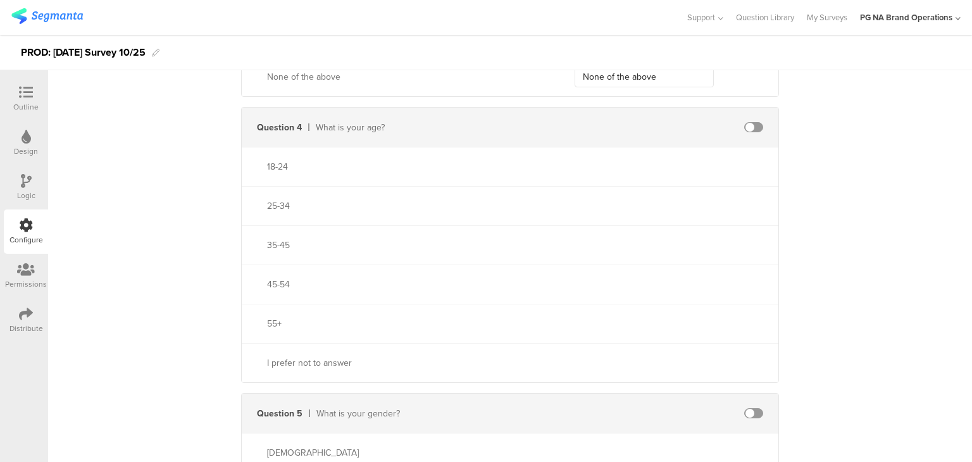
scroll to position [1205, 0]
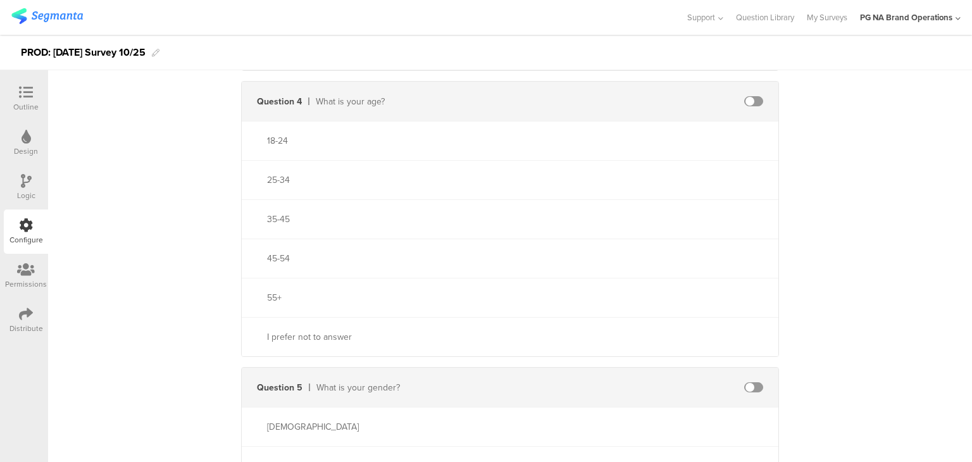
click at [361, 101] on div "What is your age?" at bounding box center [430, 101] width 229 height 13
click at [272, 138] on div "18-24" at bounding box center [405, 140] width 277 height 13
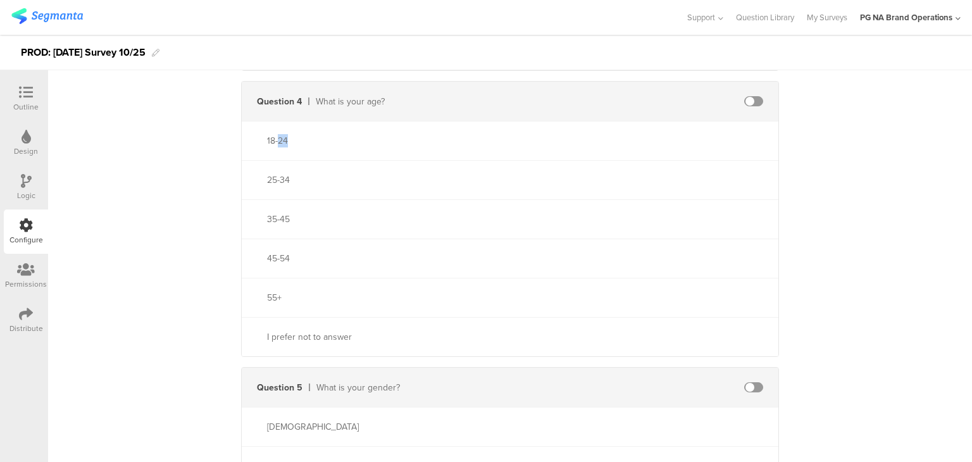
click at [272, 138] on div "18-24" at bounding box center [405, 140] width 277 height 13
click at [275, 179] on div "25-34" at bounding box center [405, 179] width 277 height 13
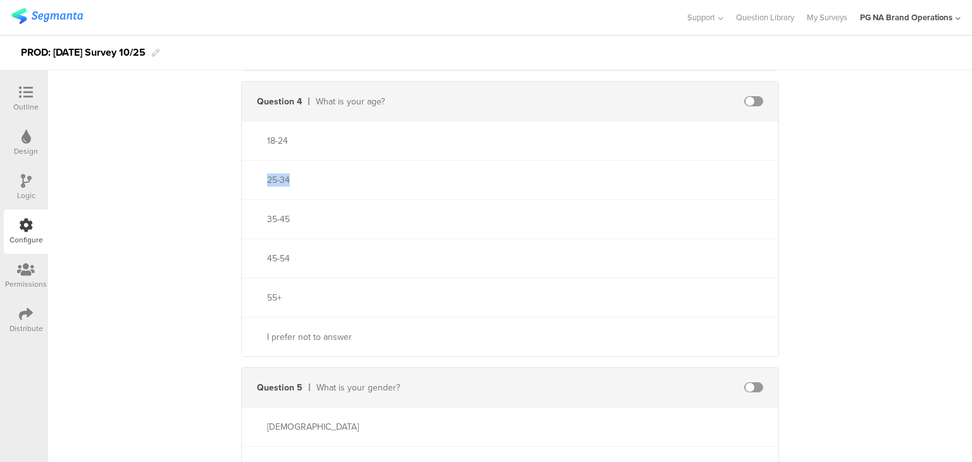
click at [275, 179] on div "25-34" at bounding box center [405, 179] width 277 height 13
click at [271, 227] on div "35-45" at bounding box center [510, 218] width 537 height 39
click at [268, 218] on div "35-45" at bounding box center [405, 219] width 277 height 13
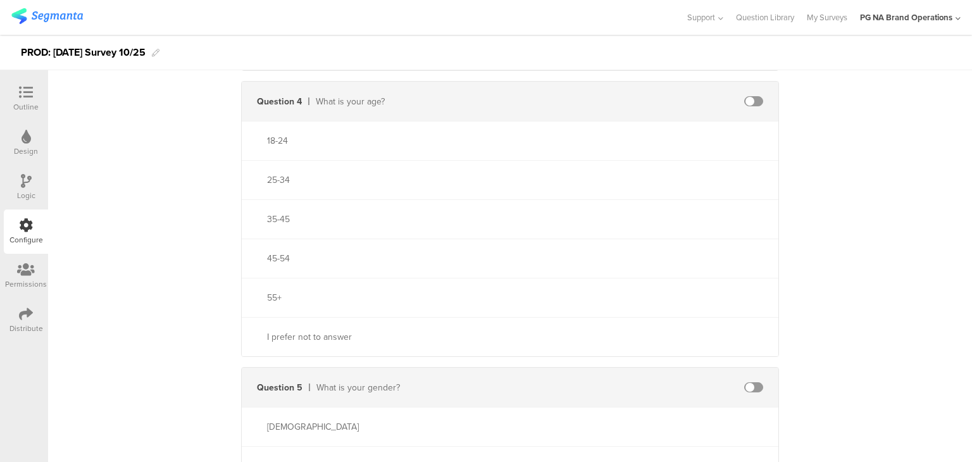
click at [375, 285] on div "55+" at bounding box center [510, 297] width 537 height 39
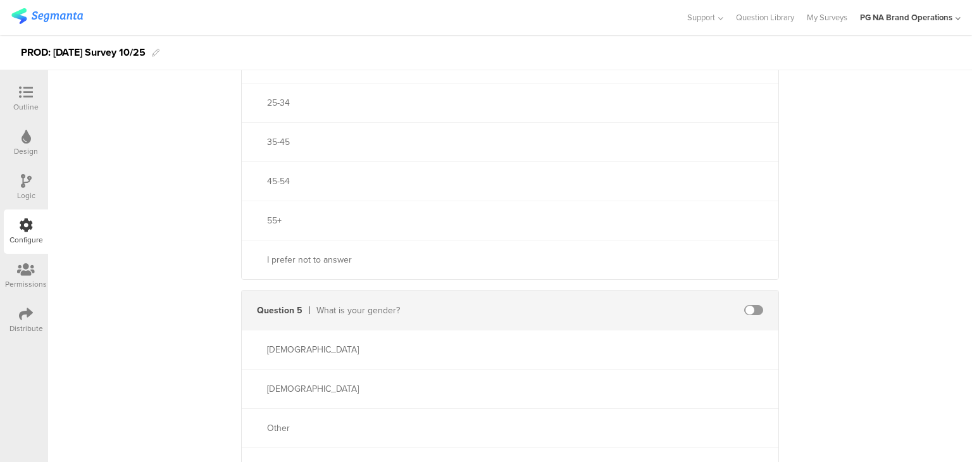
scroll to position [1256, 0]
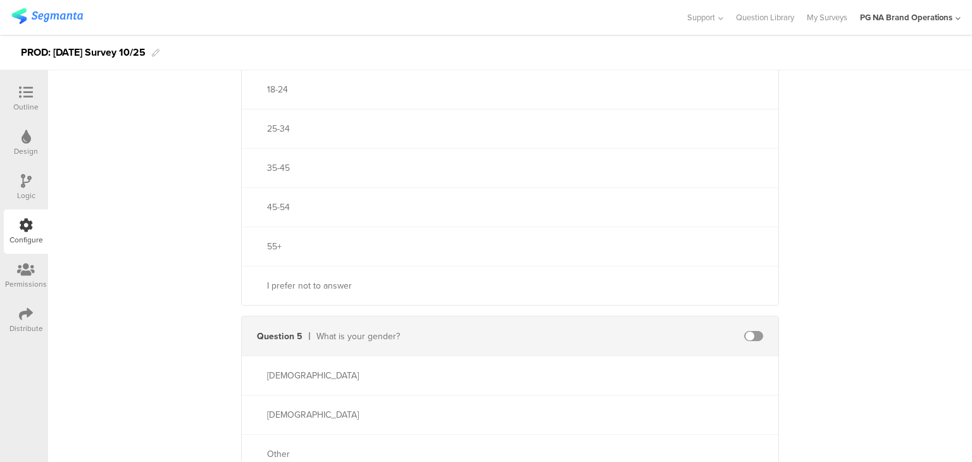
click at [273, 168] on div "35-45" at bounding box center [405, 167] width 277 height 13
click at [268, 206] on div "45-54" at bounding box center [405, 207] width 277 height 13
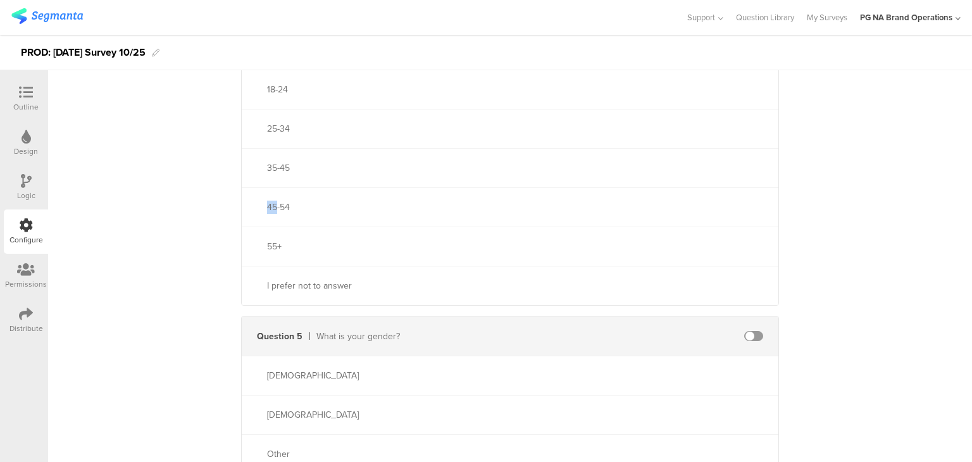
click at [268, 206] on div "45-54" at bounding box center [405, 207] width 277 height 13
click at [255, 254] on div "55+" at bounding box center [510, 246] width 537 height 39
click at [261, 241] on div "55+" at bounding box center [393, 246] width 303 height 13
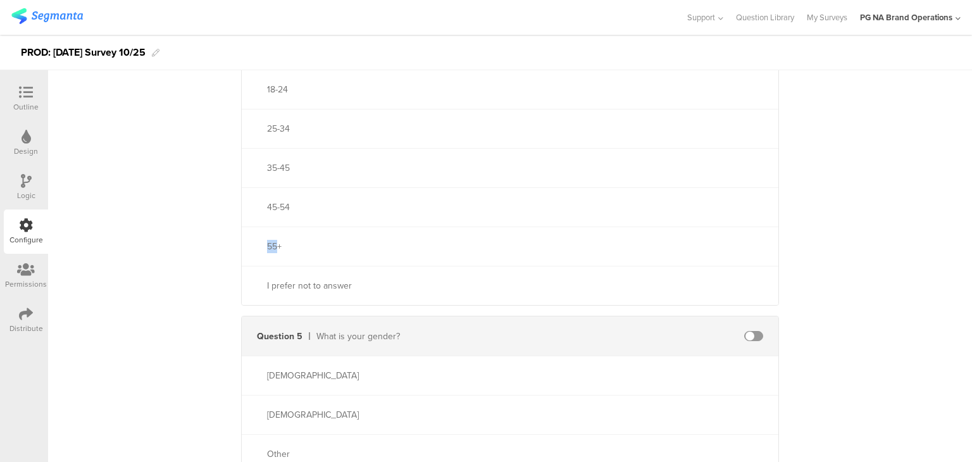
click at [267, 241] on div "55+" at bounding box center [405, 246] width 277 height 13
click at [313, 287] on div "I prefer not to answer" at bounding box center [405, 285] width 277 height 13
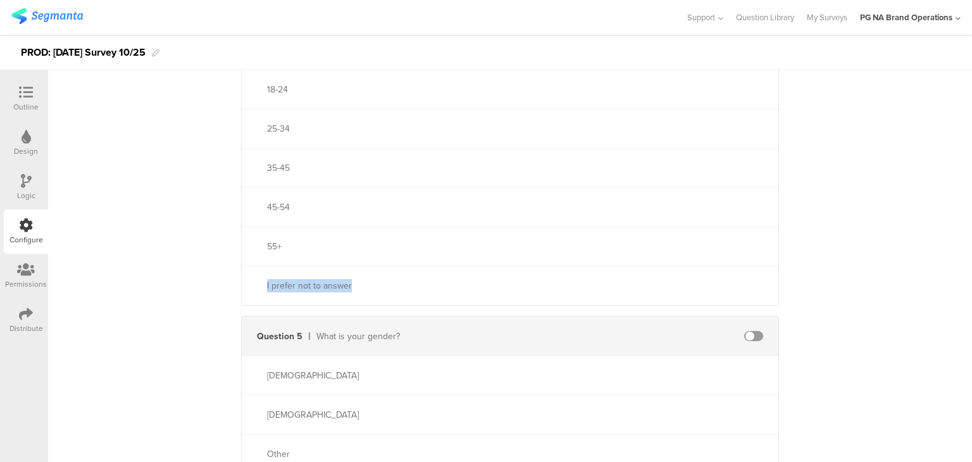
scroll to position [1127, 0]
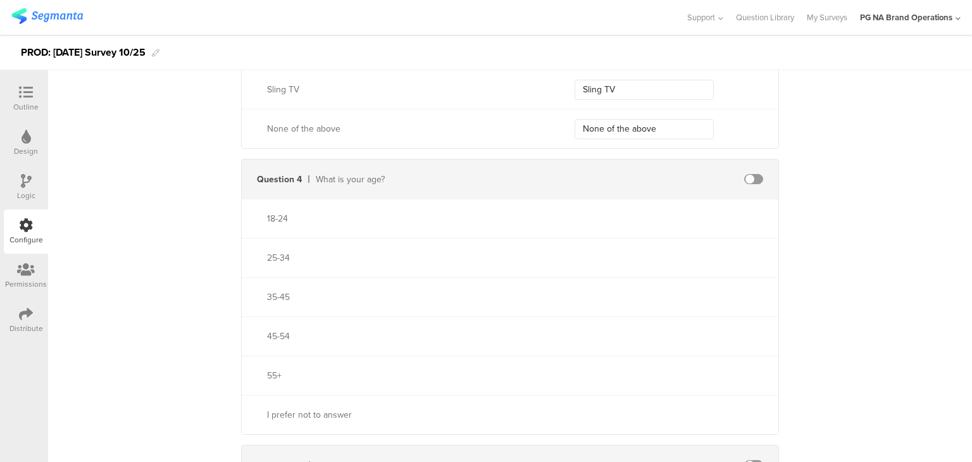
click at [747, 180] on span at bounding box center [753, 179] width 19 height 10
click at [622, 184] on input "text" at bounding box center [644, 179] width 139 height 20
type input "344"
click at [261, 224] on div "18-24" at bounding box center [510, 218] width 537 height 39
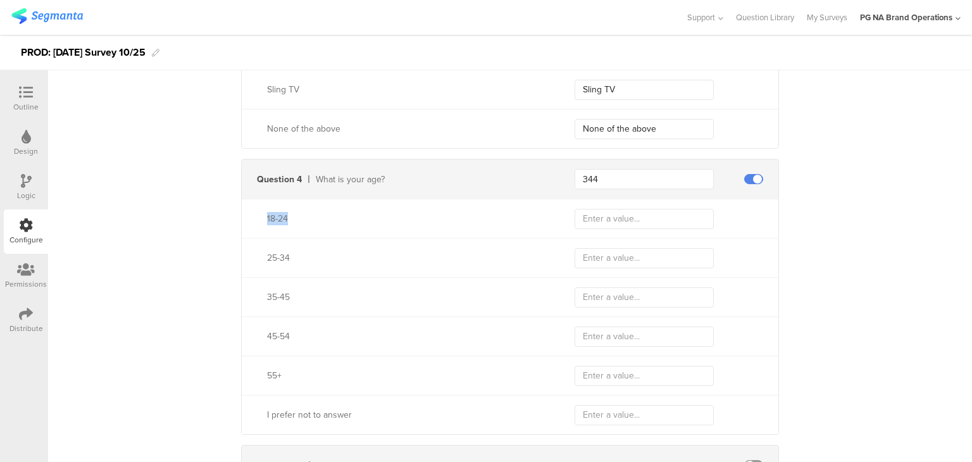
click at [261, 224] on div "18-24" at bounding box center [510, 218] width 537 height 39
click at [608, 218] on input "text" at bounding box center [644, 219] width 139 height 20
paste input "18-24"
type input "18-24"
click at [272, 260] on div "25-34" at bounding box center [405, 257] width 277 height 13
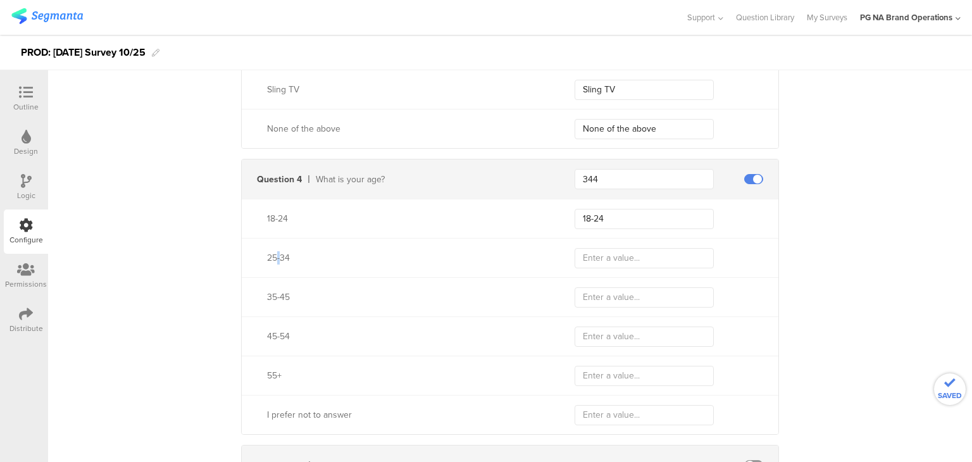
click at [272, 260] on div "25-34" at bounding box center [405, 257] width 277 height 13
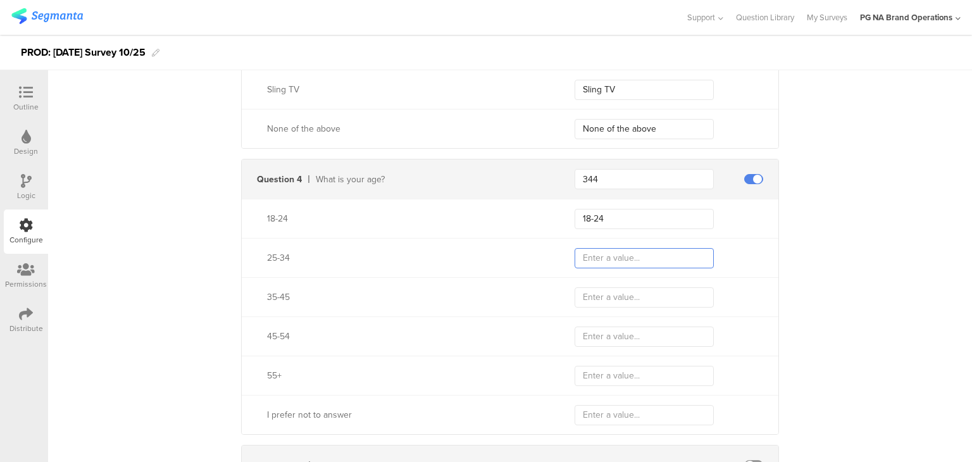
click at [624, 259] on input "text" at bounding box center [644, 258] width 139 height 20
paste input "25-34"
type input "25-34"
click at [273, 291] on div "35-45" at bounding box center [405, 297] width 277 height 13
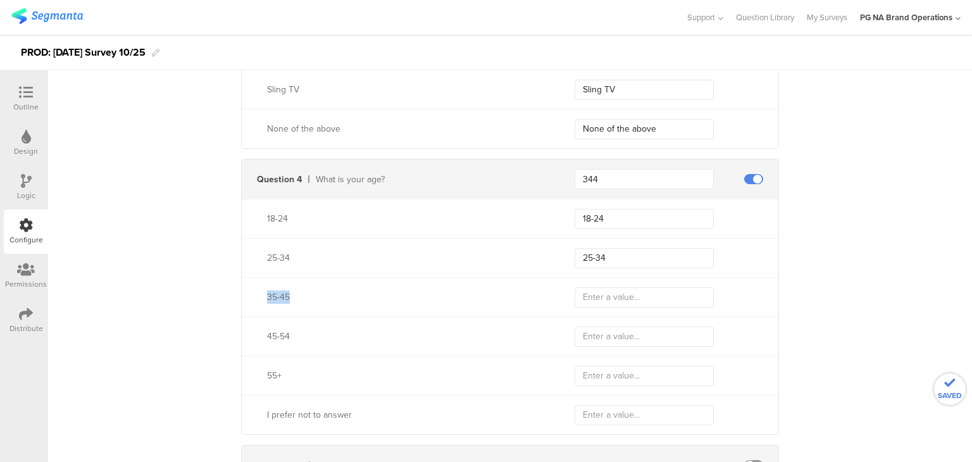
click at [273, 291] on div "35-45" at bounding box center [405, 297] width 277 height 13
click at [613, 296] on input "text" at bounding box center [644, 297] width 139 height 20
paste input "35-45"
type input "35-454"
click at [279, 332] on div "45-54" at bounding box center [405, 336] width 277 height 13
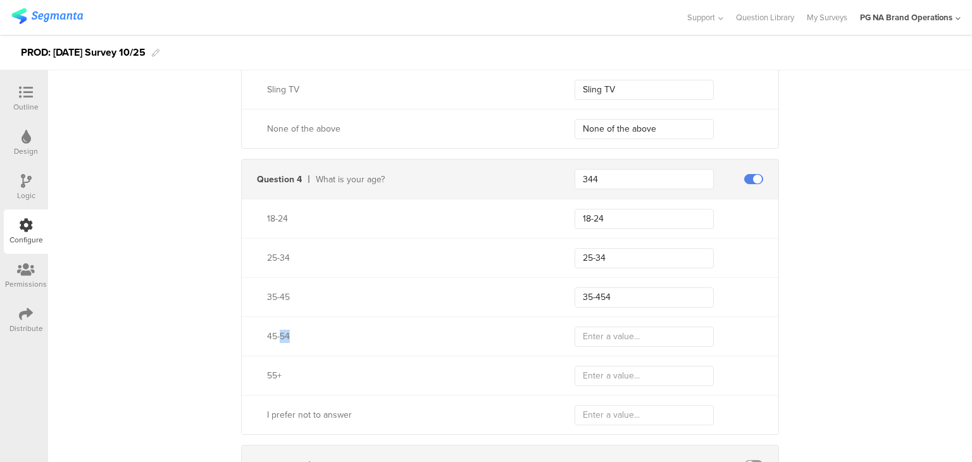
click at [279, 332] on div "45-54" at bounding box center [405, 336] width 277 height 13
click at [617, 329] on input "text" at bounding box center [644, 337] width 139 height 20
paste input "45-54"
type input "45-54"
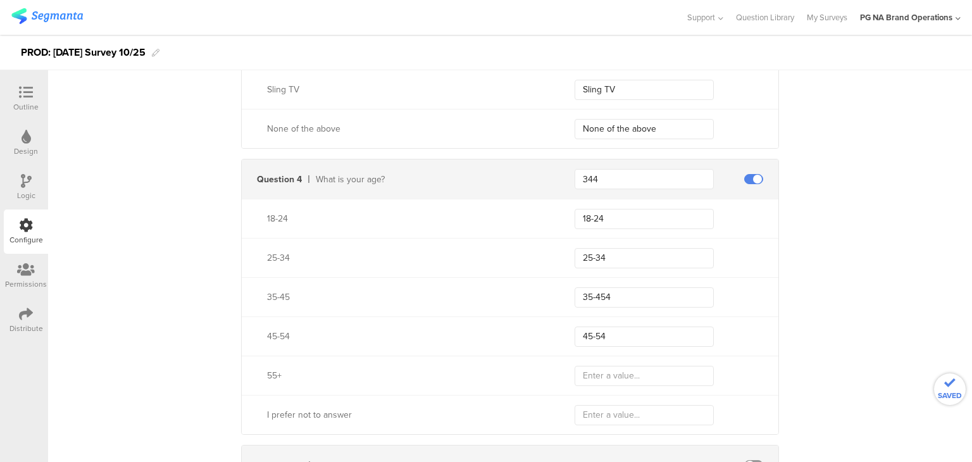
click at [273, 372] on div "55+" at bounding box center [405, 375] width 277 height 13
click at [604, 384] on input "text" at bounding box center [644, 376] width 139 height 20
paste input "55+"
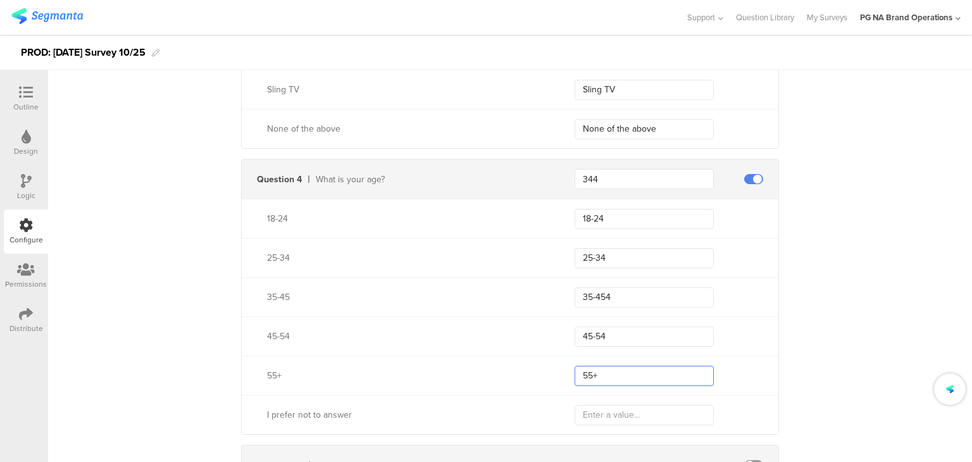
type input "55+"
click at [306, 416] on div "I prefer not to answer" at bounding box center [405, 414] width 277 height 13
click at [591, 416] on input "text" at bounding box center [644, 415] width 139 height 20
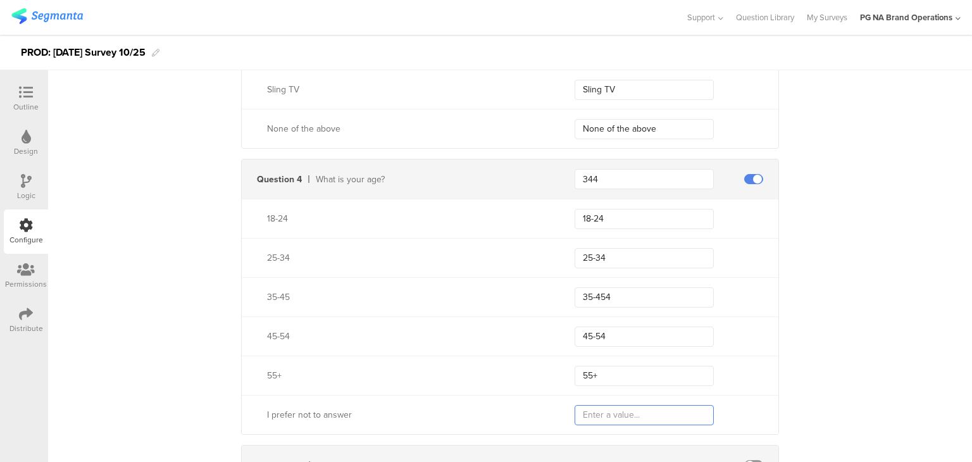
paste input "I prefer not to answer"
type input "I prefer not to answer"
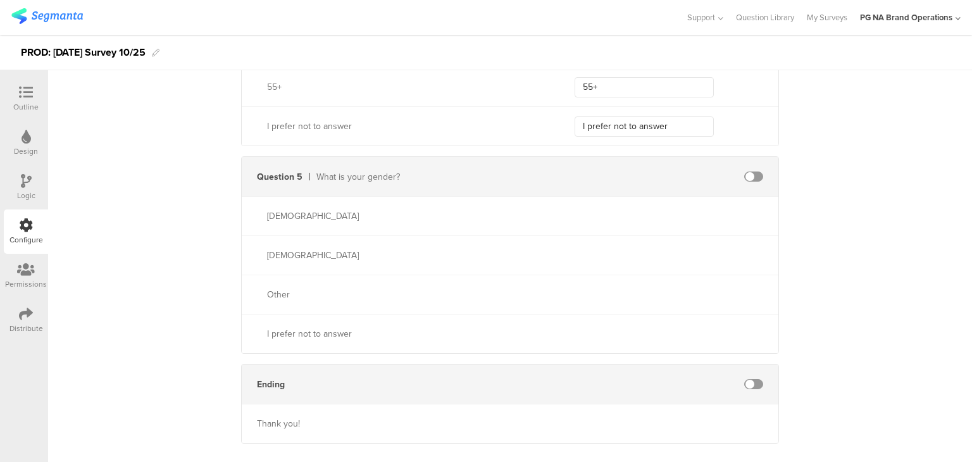
click at [269, 213] on div "Male" at bounding box center [405, 216] width 277 height 13
click at [747, 179] on span at bounding box center [753, 177] width 19 height 10
click at [658, 223] on input "text" at bounding box center [644, 216] width 139 height 20
paste input "Male"
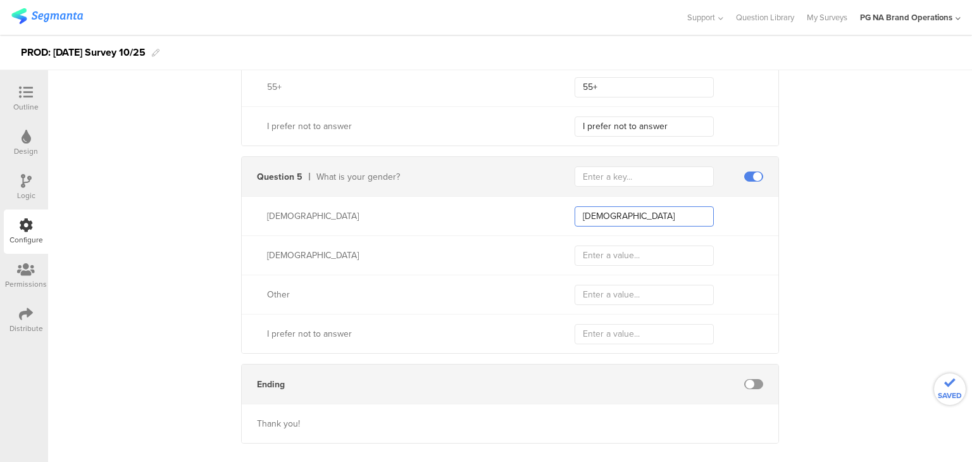
type input "Male"
click at [282, 264] on div "Female" at bounding box center [510, 254] width 537 height 39
click at [584, 254] on input "text" at bounding box center [644, 256] width 139 height 20
paste input "Female"
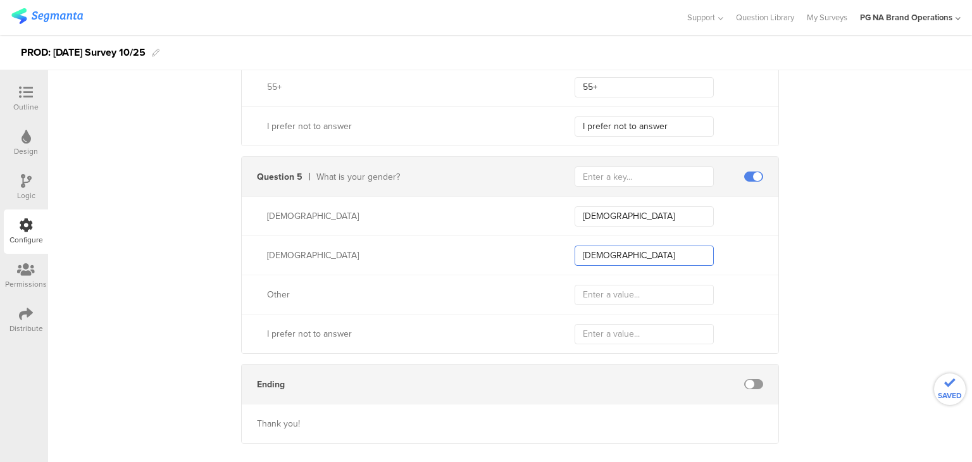
type input "Female"
click at [266, 282] on div "Other" at bounding box center [510, 294] width 537 height 39
click at [301, 329] on div "I prefer not to answer" at bounding box center [405, 333] width 277 height 13
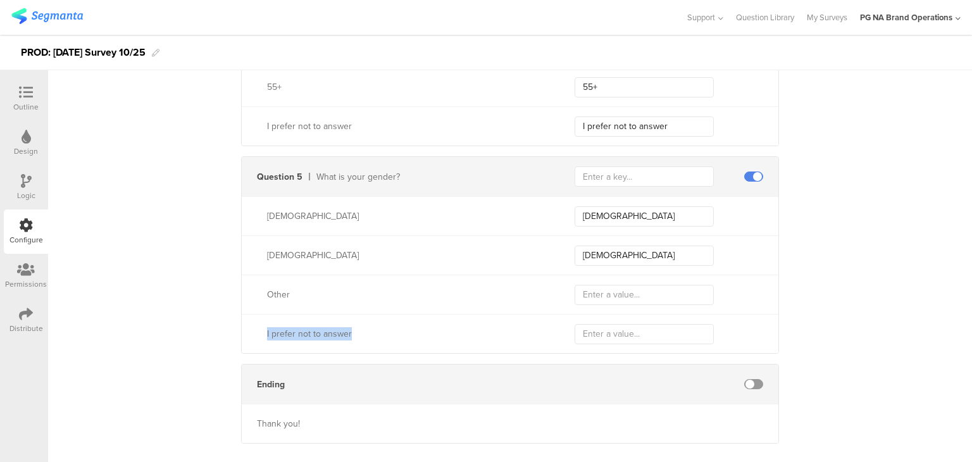
click at [301, 329] on div "I prefer not to answer" at bounding box center [405, 333] width 277 height 13
click at [611, 329] on input "text" at bounding box center [644, 334] width 139 height 20
paste input "I prefer not to answer"
type input "I prefer not to answer"
click at [271, 298] on div "Other" at bounding box center [405, 294] width 277 height 13
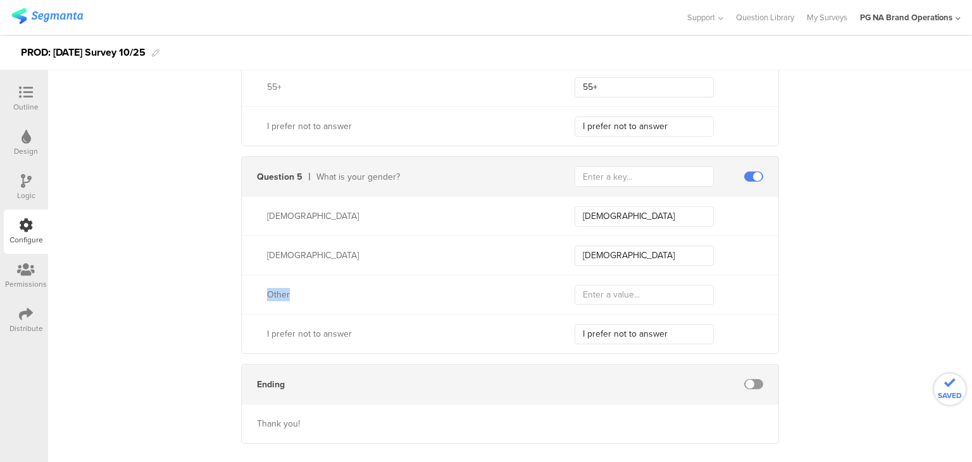
click at [271, 298] on div "Other" at bounding box center [405, 294] width 277 height 13
click at [582, 294] on input "text" at bounding box center [644, 295] width 139 height 20
paste input "Other"
type input "Other"
click at [679, 168] on input "text" at bounding box center [644, 176] width 139 height 20
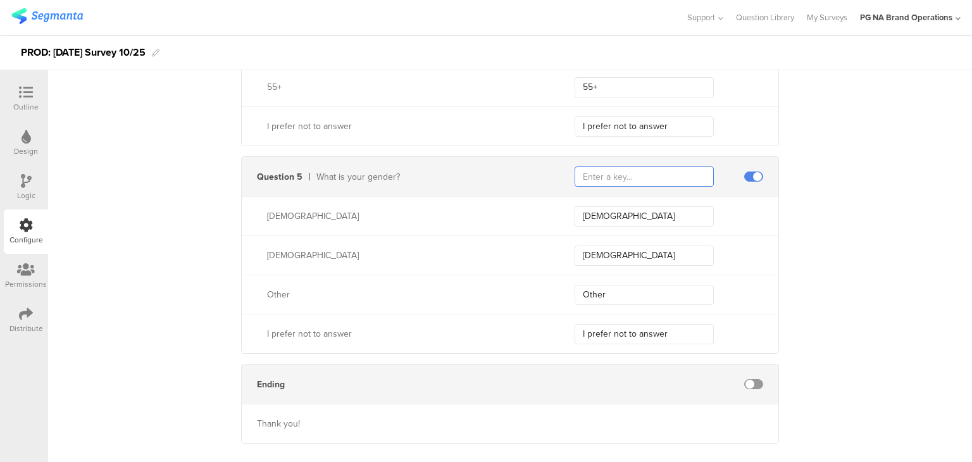
paste input "2714"
type input "2714"
click at [494, 224] on div "Male Male" at bounding box center [510, 215] width 537 height 39
click at [461, 210] on div "Male" at bounding box center [405, 216] width 277 height 13
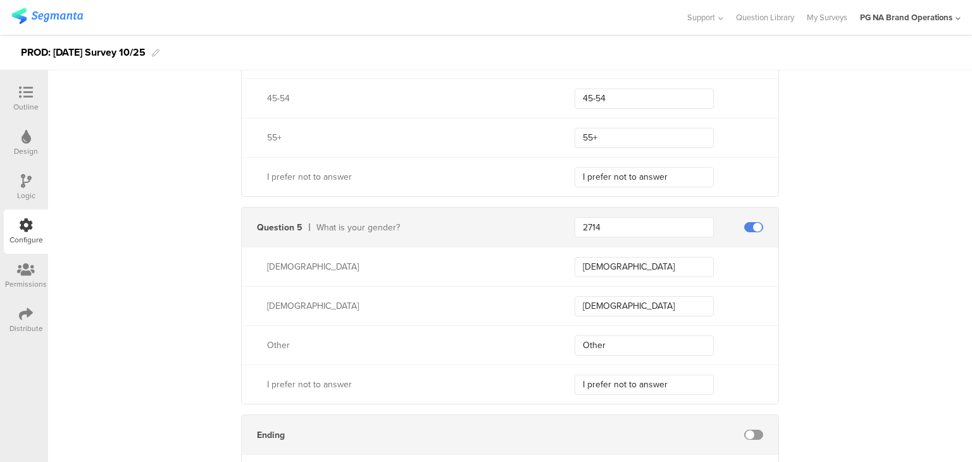
scroll to position [1362, 0]
click at [363, 224] on div "What is your gender?" at bounding box center [431, 229] width 228 height 13
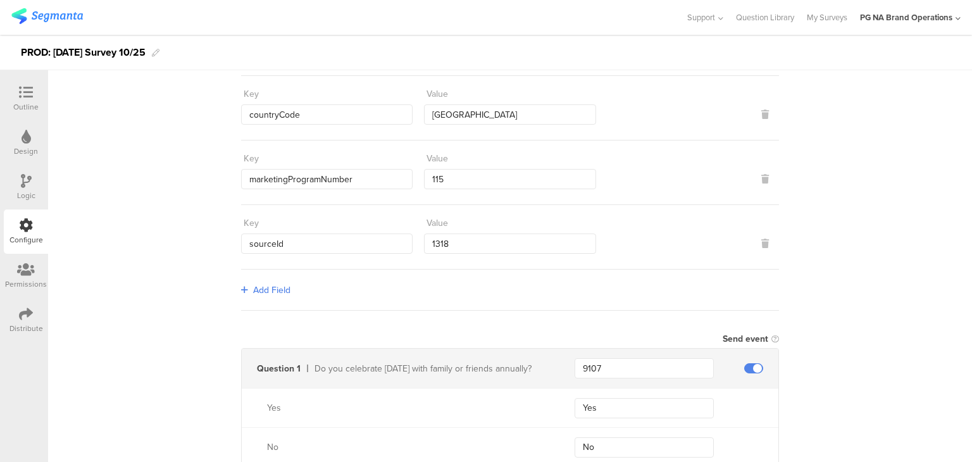
scroll to position [0, 0]
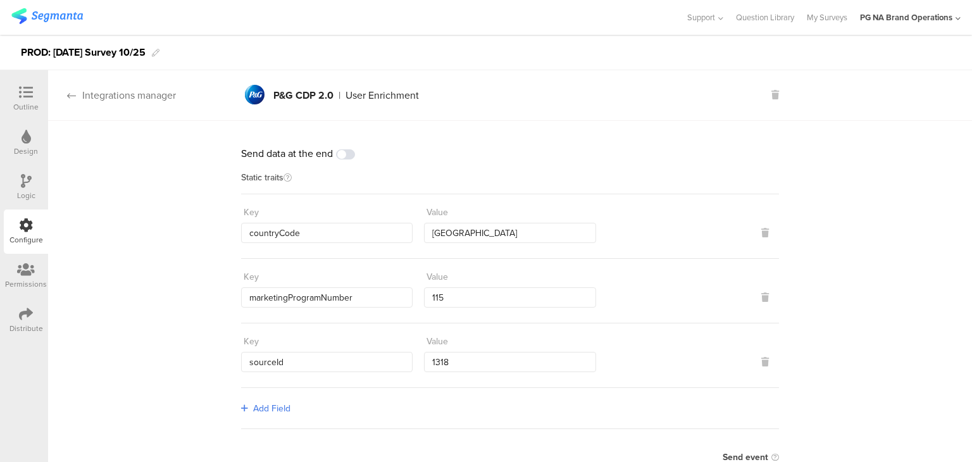
click at [119, 100] on div "Integrations manager" at bounding box center [112, 95] width 128 height 15
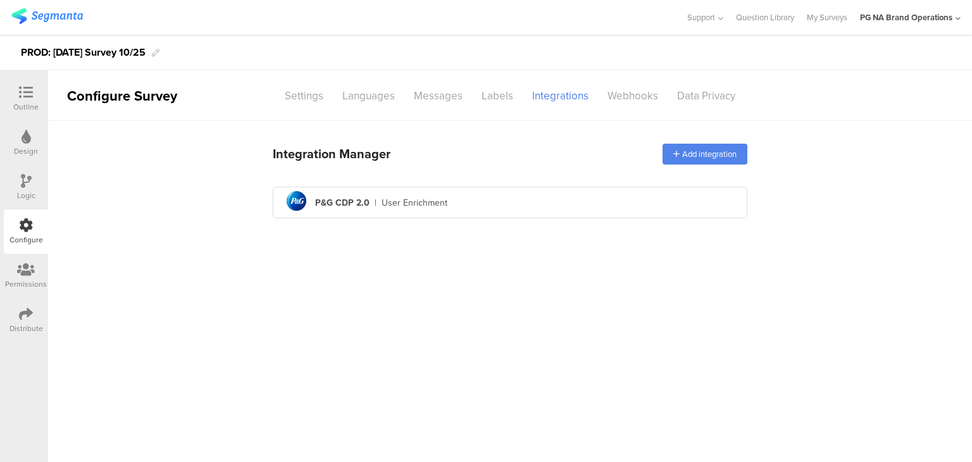
click at [28, 89] on icon at bounding box center [26, 92] width 14 height 14
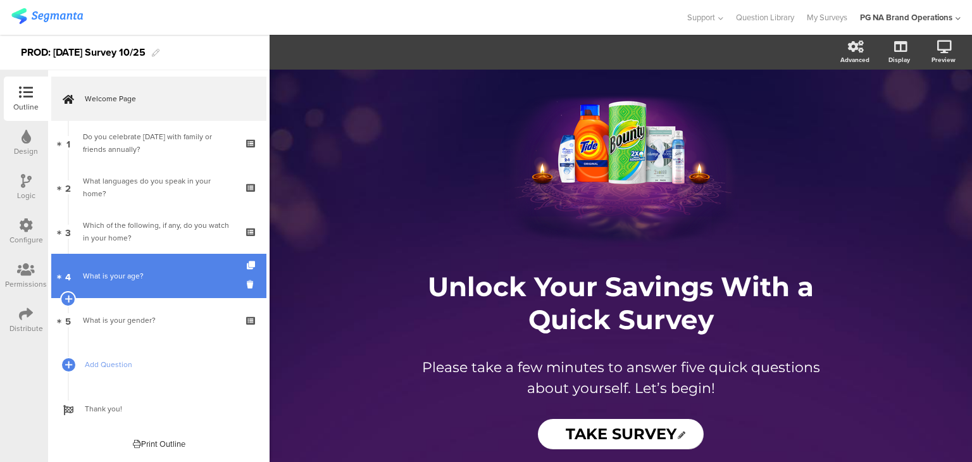
click at [167, 280] on div "What is your age?" at bounding box center [158, 276] width 151 height 13
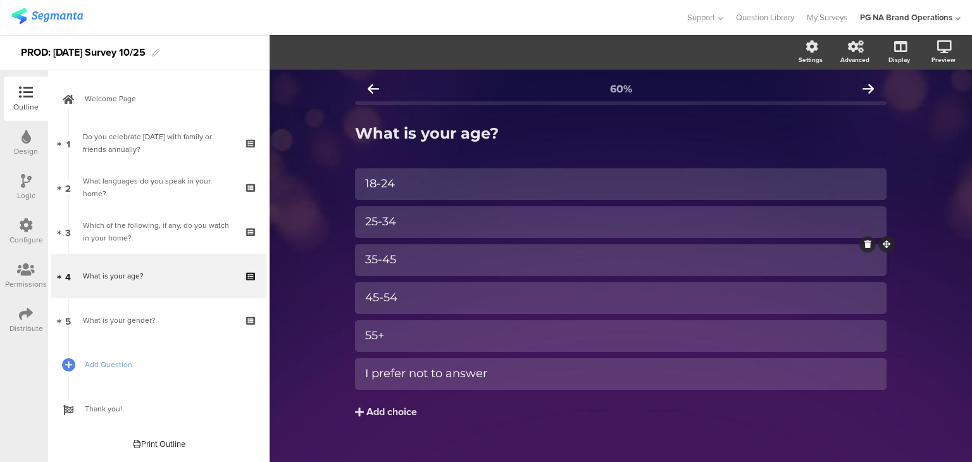
click at [408, 261] on div "35-45" at bounding box center [621, 260] width 512 height 15
click at [317, 273] on div "60% What is your age? What is your age? 18-24 25-34" at bounding box center [621, 274] width 703 height 409
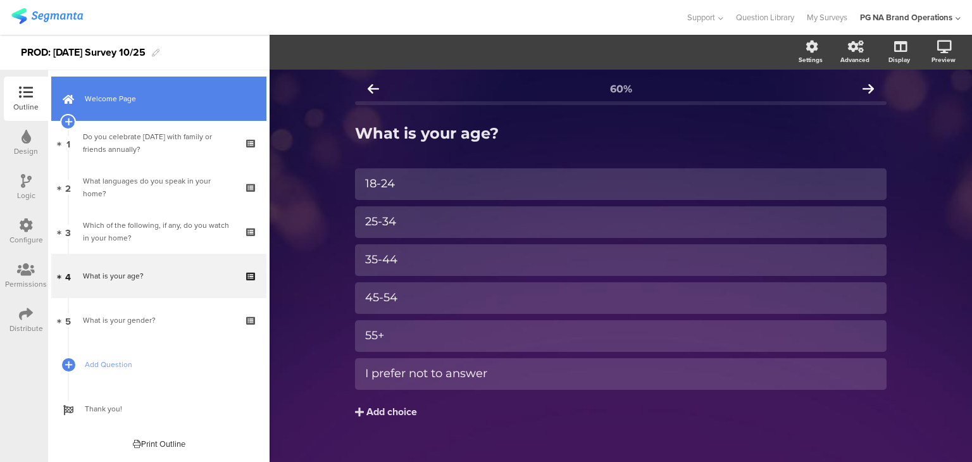
click at [110, 96] on span "Welcome Page" at bounding box center [166, 98] width 162 height 13
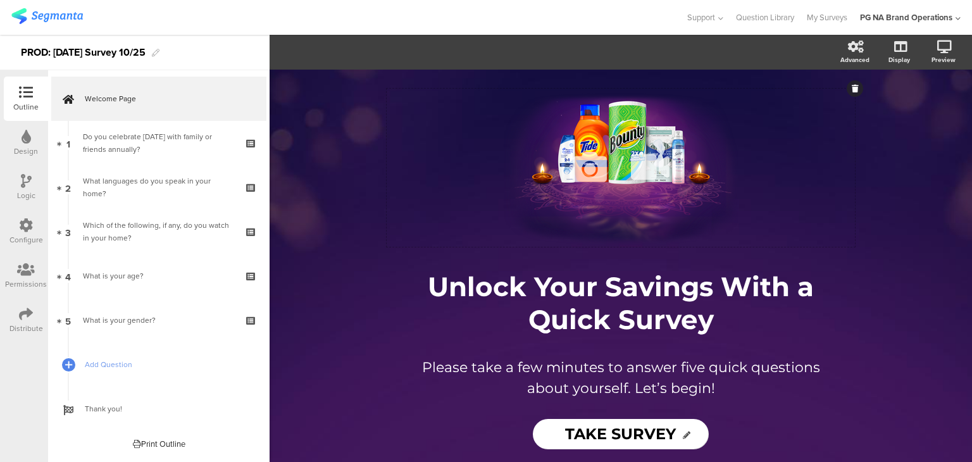
scroll to position [23, 0]
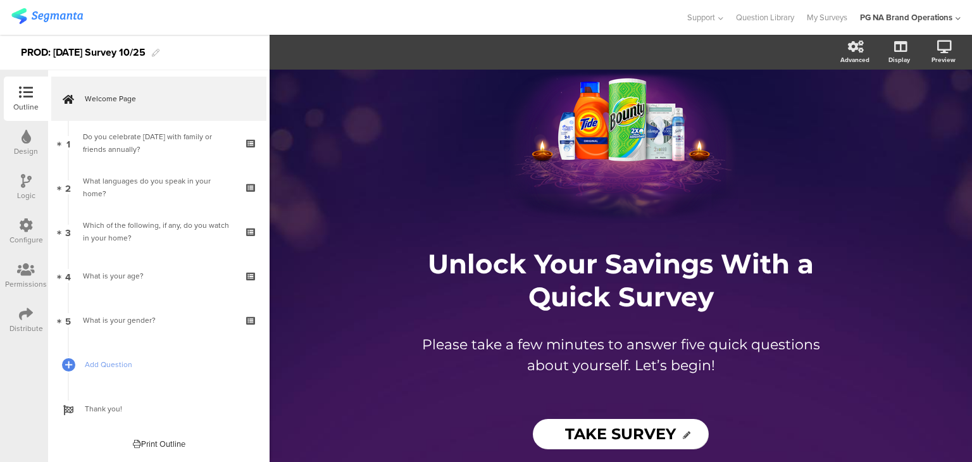
click at [23, 227] on icon at bounding box center [26, 225] width 14 height 14
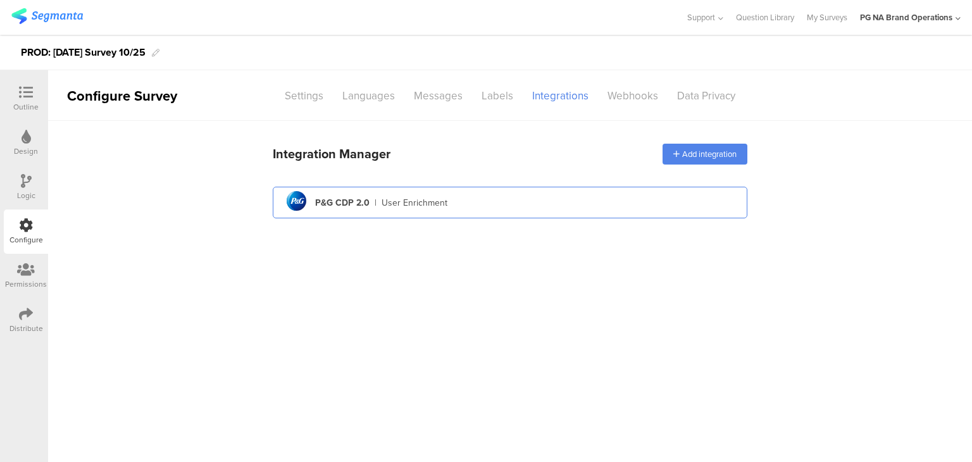
click at [438, 202] on div "User Enrichment" at bounding box center [415, 202] width 66 height 13
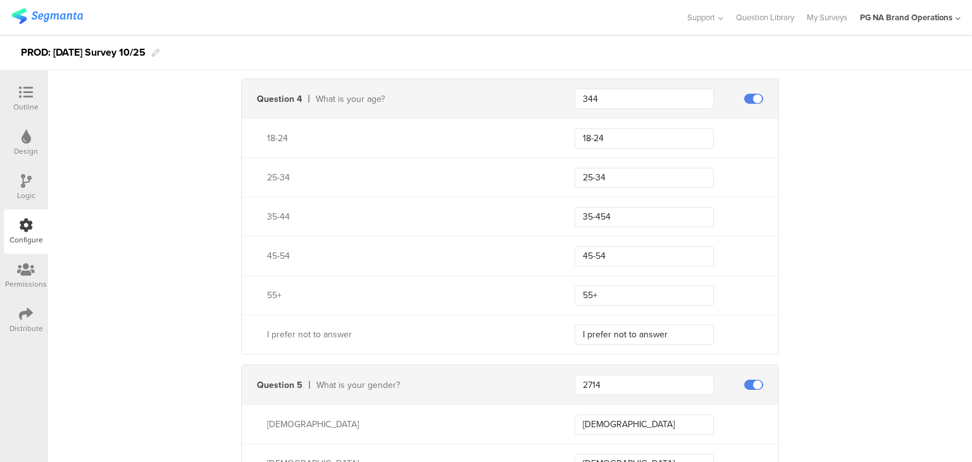
scroll to position [1208, 0]
click at [598, 216] on input "35-454" at bounding box center [644, 216] width 139 height 20
type input "35-44"
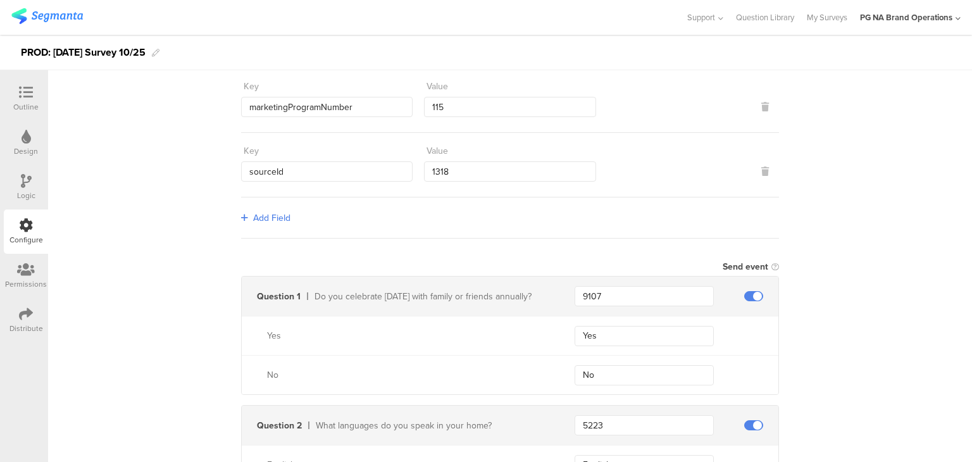
scroll to position [0, 0]
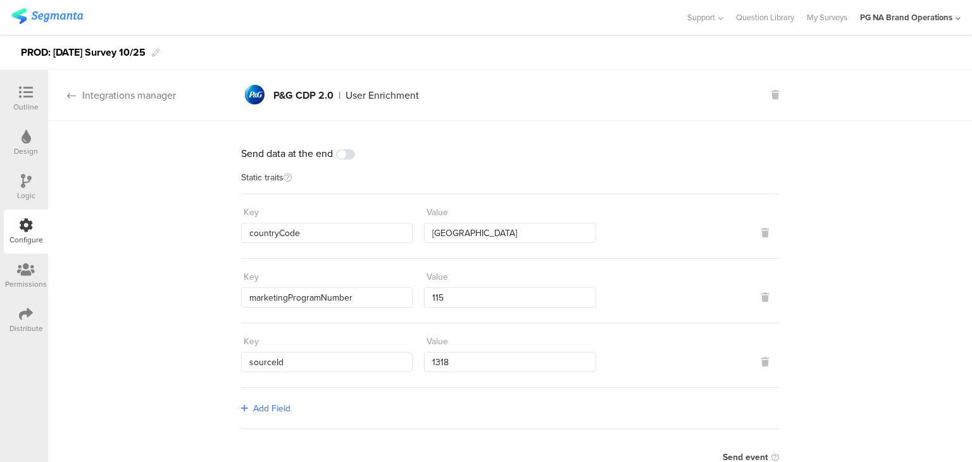
click at [111, 92] on div "Integrations manager" at bounding box center [112, 95] width 128 height 15
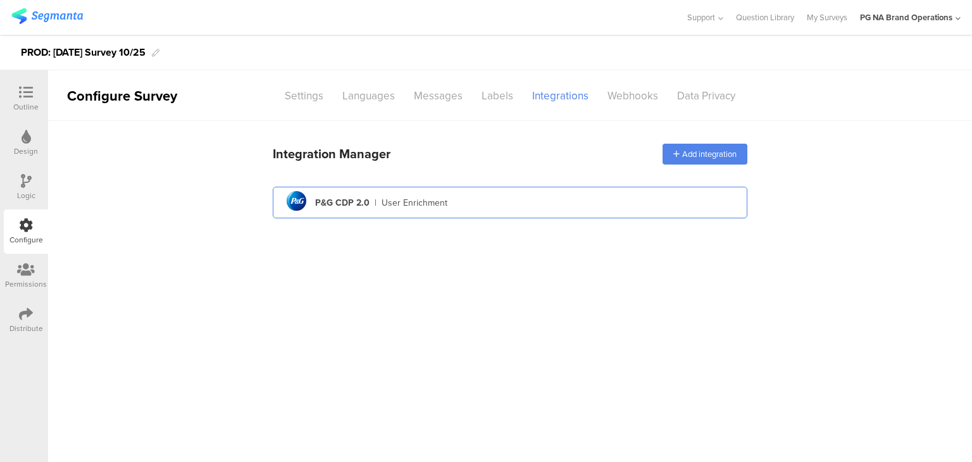
click at [451, 195] on div "pg logo P&G CDP 2.0 | User Enrichment" at bounding box center [510, 202] width 455 height 31
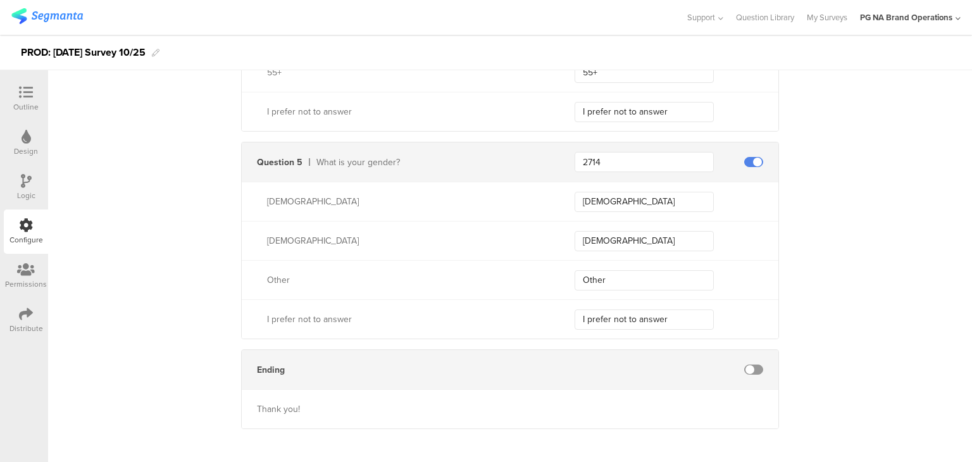
scroll to position [1437, 0]
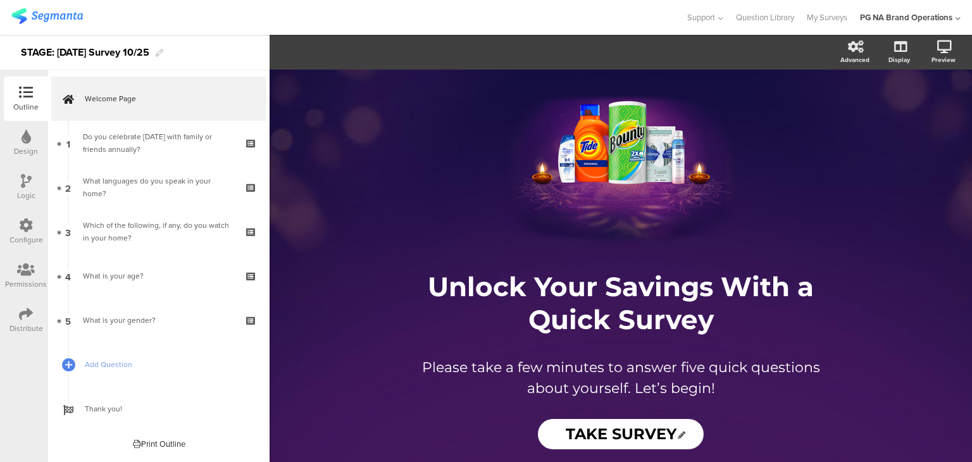
click at [18, 225] on div "Configure" at bounding box center [26, 232] width 44 height 44
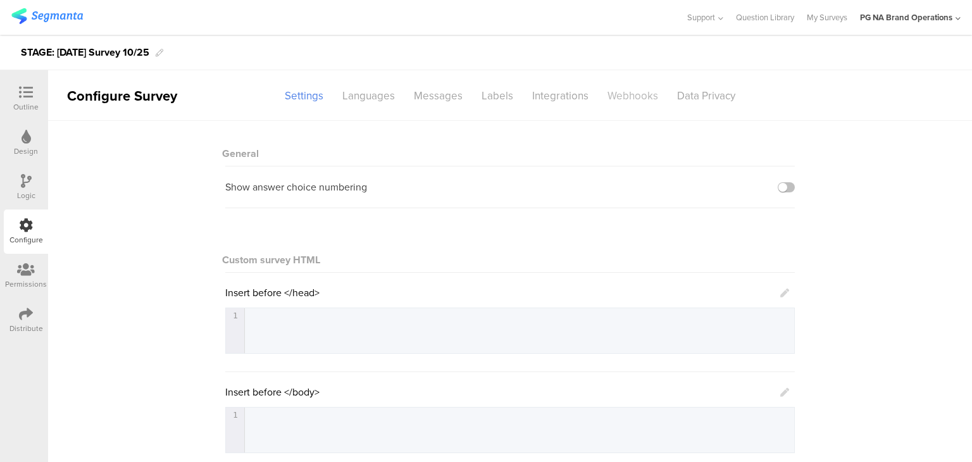
click at [620, 87] on div "Webhooks" at bounding box center [633, 96] width 70 height 22
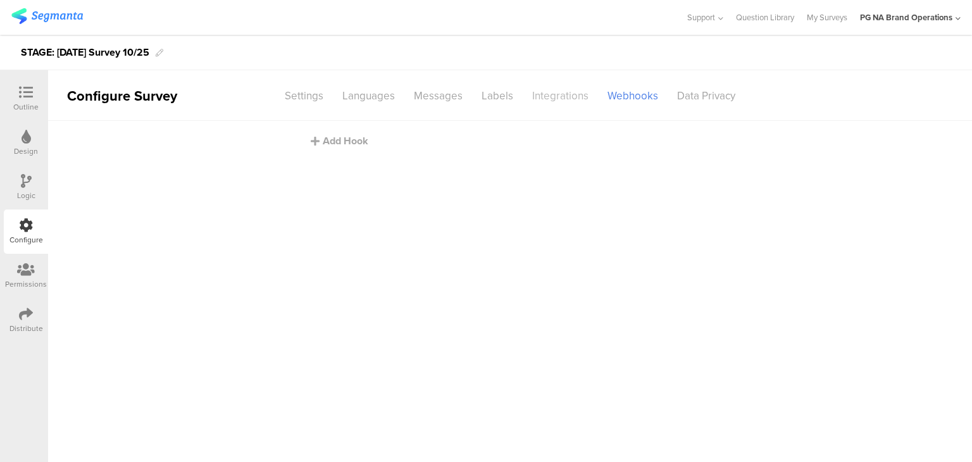
click at [549, 92] on div "Integrations" at bounding box center [560, 96] width 75 height 22
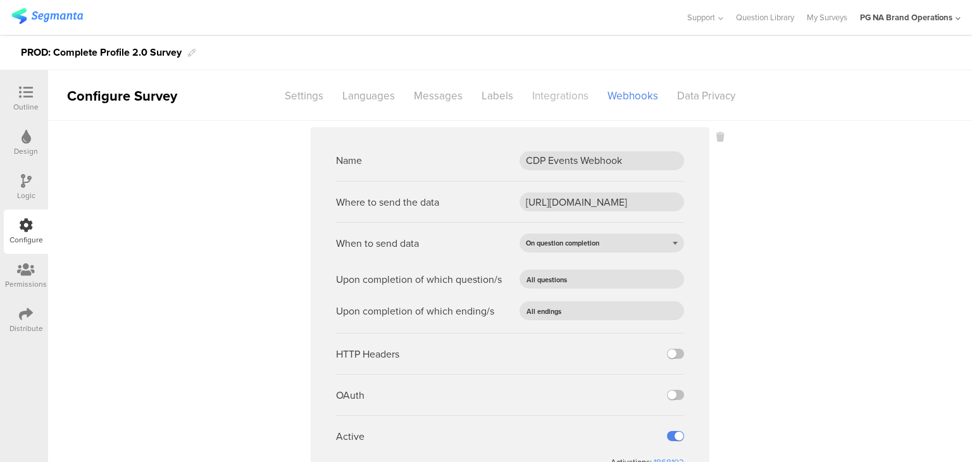
click at [555, 89] on div "Integrations" at bounding box center [560, 96] width 75 height 22
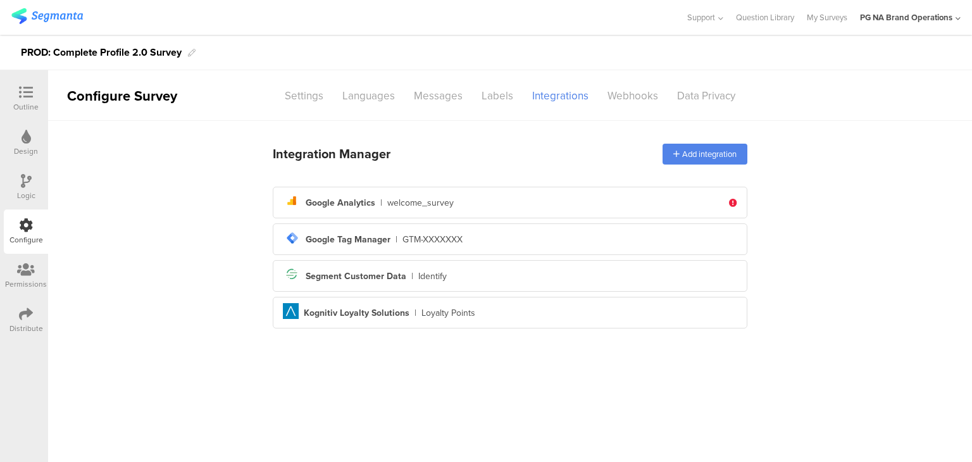
click at [28, 101] on div "Outline" at bounding box center [25, 106] width 25 height 11
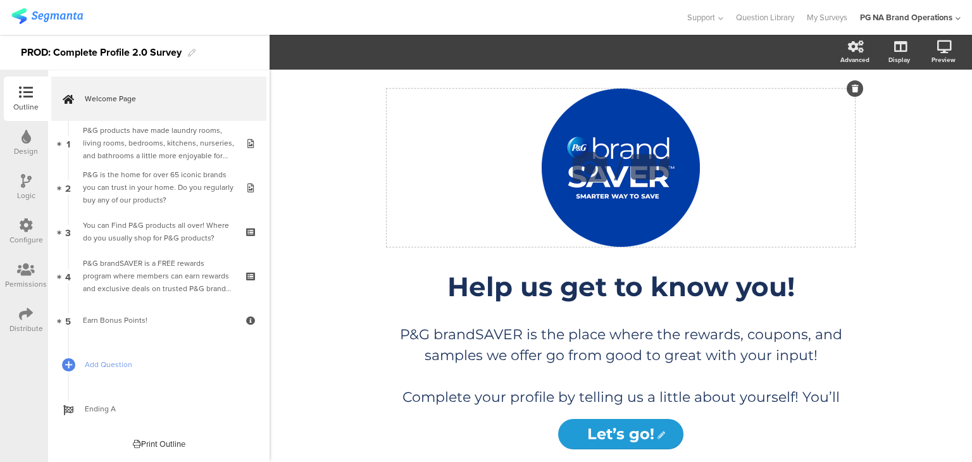
scroll to position [177, 0]
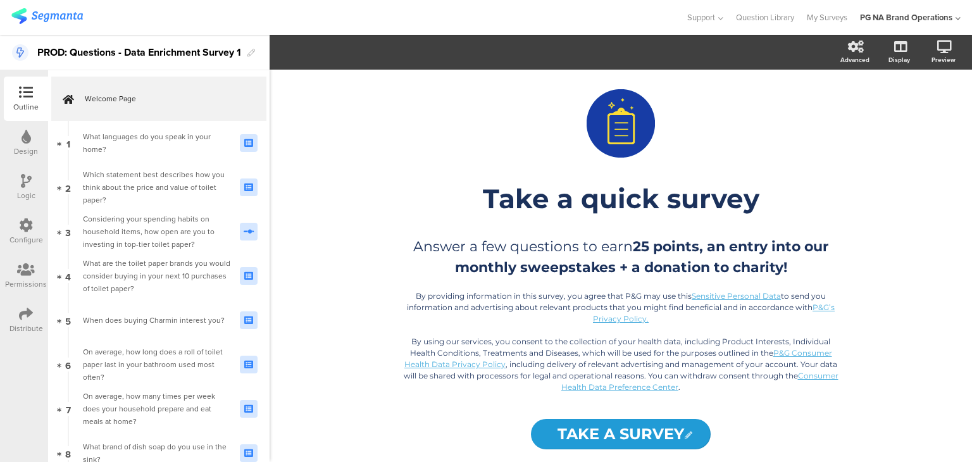
click at [19, 228] on icon at bounding box center [26, 225] width 14 height 14
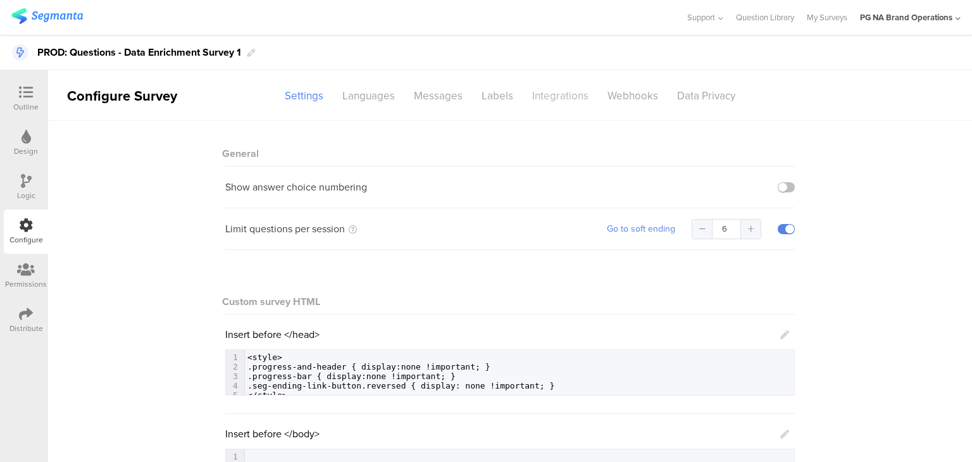
click at [544, 85] on div "Integrations" at bounding box center [560, 96] width 75 height 22
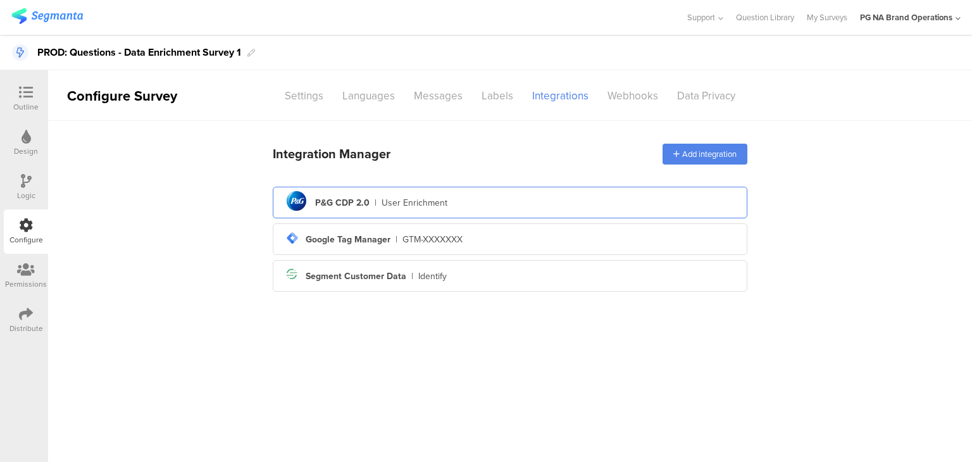
click at [410, 200] on div "User Enrichment" at bounding box center [415, 202] width 66 height 13
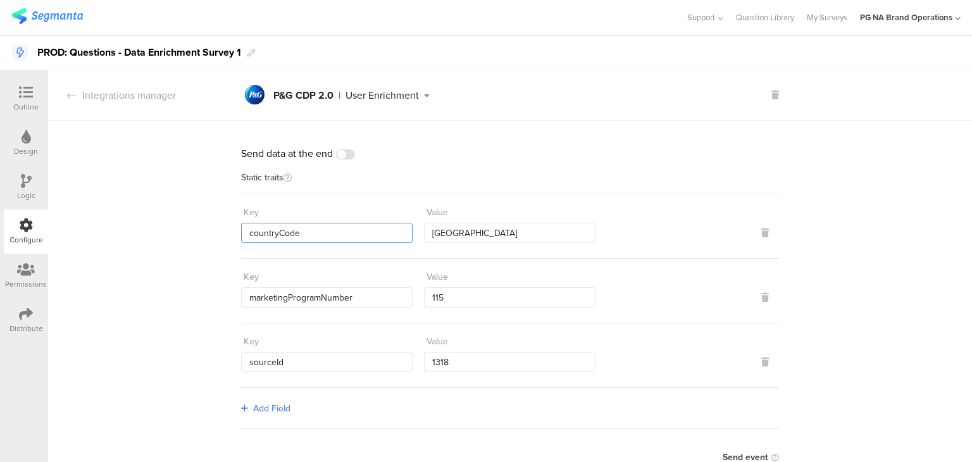
click at [287, 239] on input "countryCode" at bounding box center [327, 233] width 172 height 20
click at [314, 294] on input "marketingProgramNumber" at bounding box center [327, 297] width 172 height 20
click at [273, 367] on input "sourceId" at bounding box center [327, 362] width 172 height 20
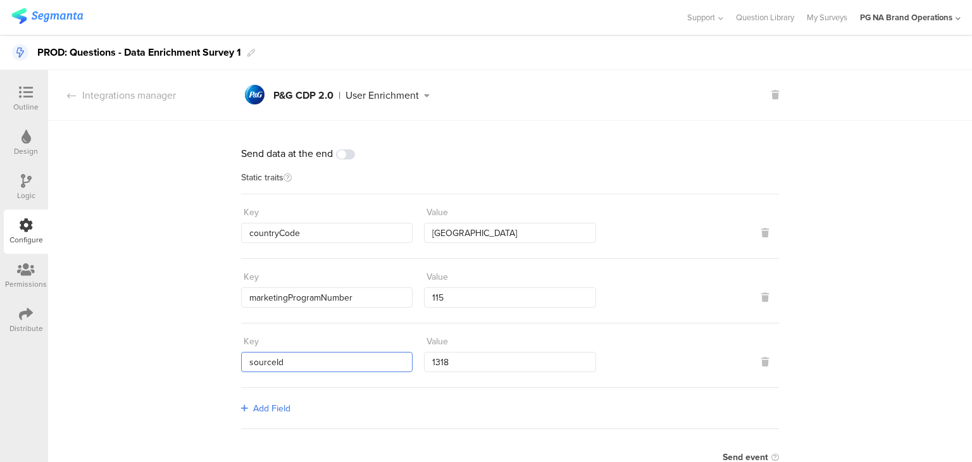
click at [273, 367] on input "sourceId" at bounding box center [327, 362] width 172 height 20
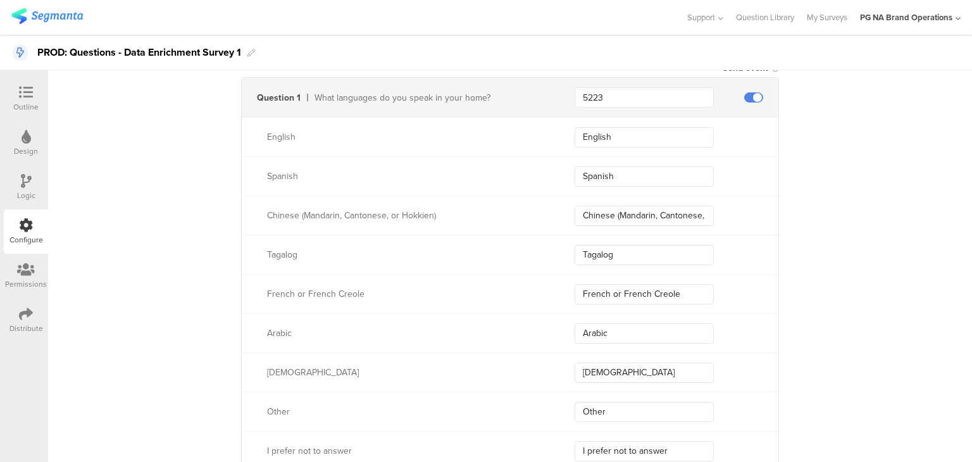
scroll to position [0, 45]
click at [606, 214] on input "Chinese (Mandarin, Cantonese, or Hokkien)" at bounding box center [644, 216] width 139 height 20
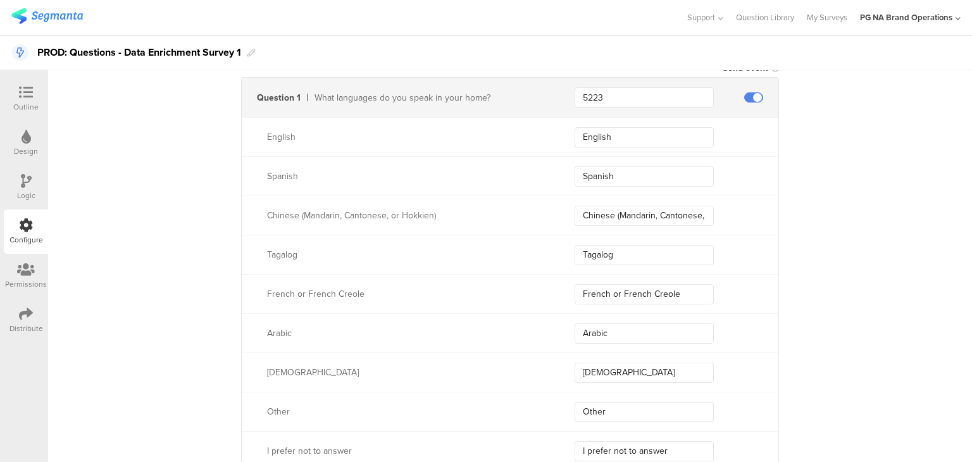
click at [284, 259] on div "Tagalog" at bounding box center [405, 254] width 277 height 13
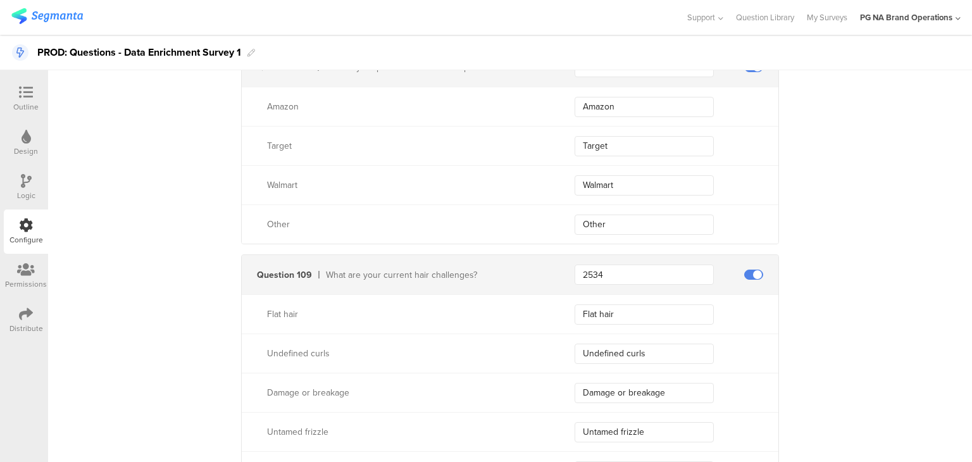
scroll to position [33938, 0]
